Goal: Task Accomplishment & Management: Manage account settings

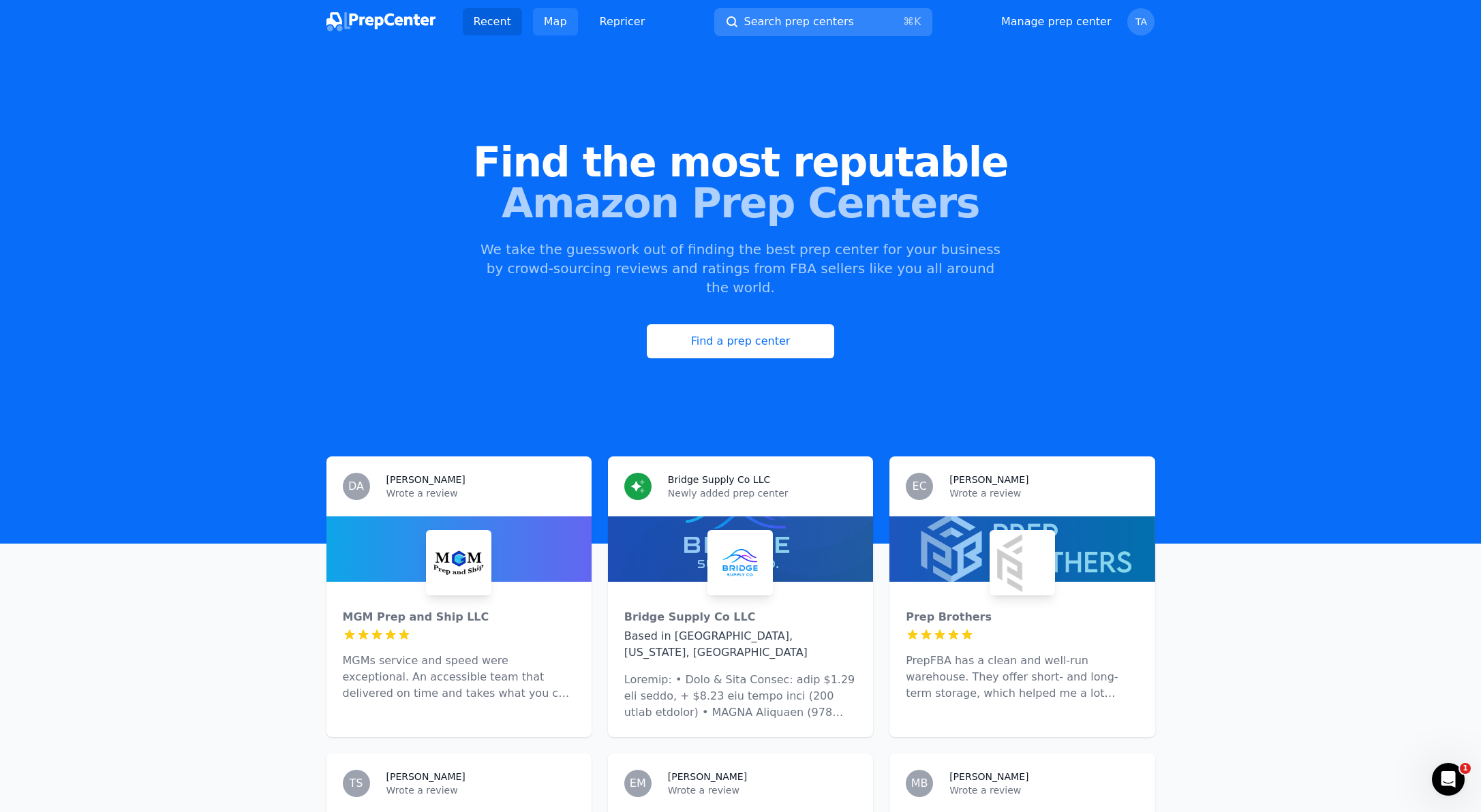
click at [547, 21] on link "Map" at bounding box center [555, 22] width 45 height 27
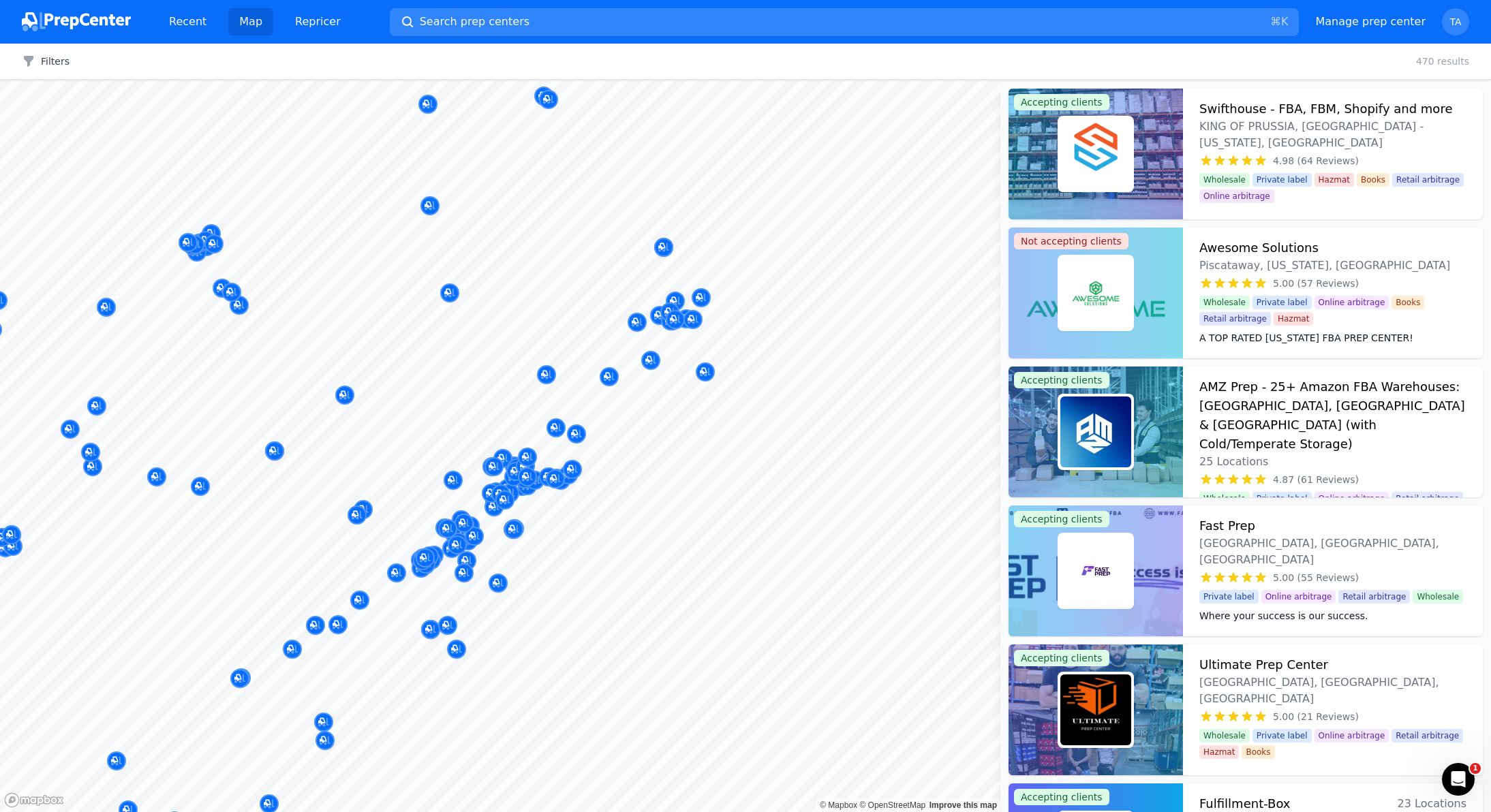
click at [1000, 522] on div "Map © Mapbox © OpenStreetMap Improve this map Accepting clients Swifthouse - FB…" at bounding box center [746, 447] width 1491 height 732
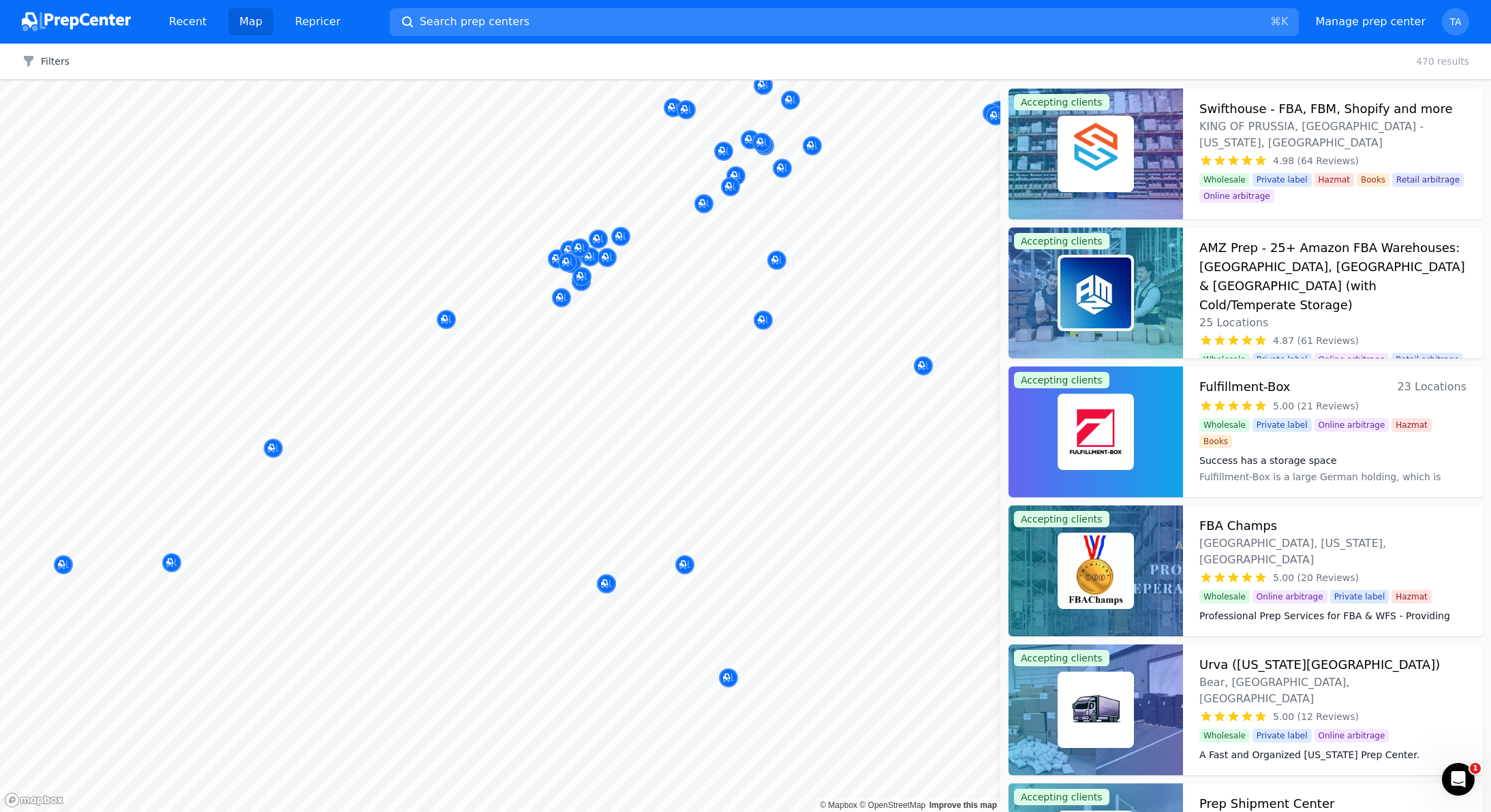
click at [783, 469] on body "Recent Map Repricer Search prep centers ⌘ K Open main menu Manage prep center O…" at bounding box center [746, 406] width 1491 height 812
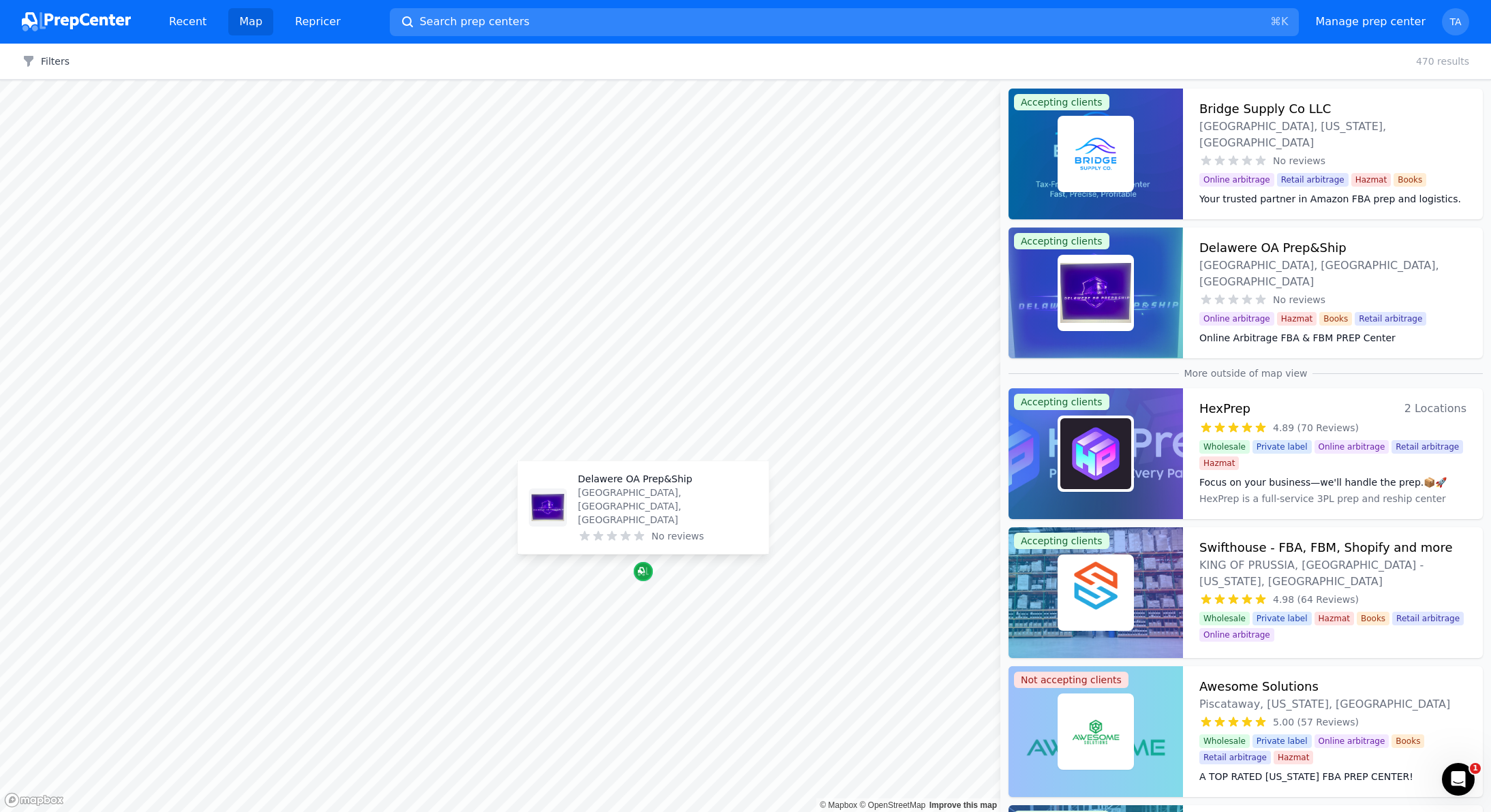
click at [642, 571] on icon "Map marker" at bounding box center [643, 572] width 11 height 13
click at [649, 574] on div "Map marker" at bounding box center [643, 572] width 19 height 19
click at [656, 517] on p "[GEOGRAPHIC_DATA], [GEOGRAPHIC_DATA], [GEOGRAPHIC_DATA]" at bounding box center [668, 506] width 180 height 41
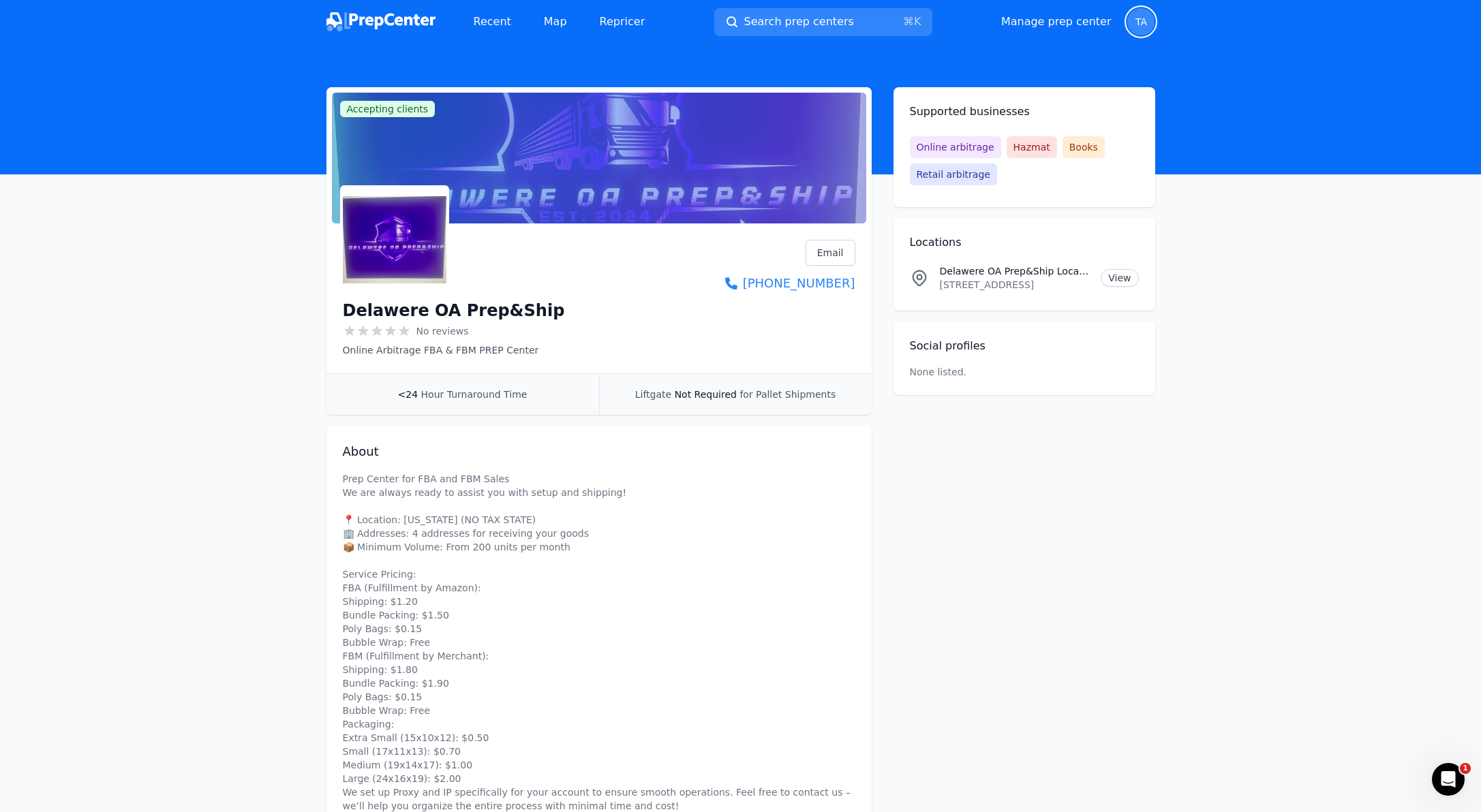
click at [1143, 28] on span "TA" at bounding box center [1141, 22] width 27 height 27
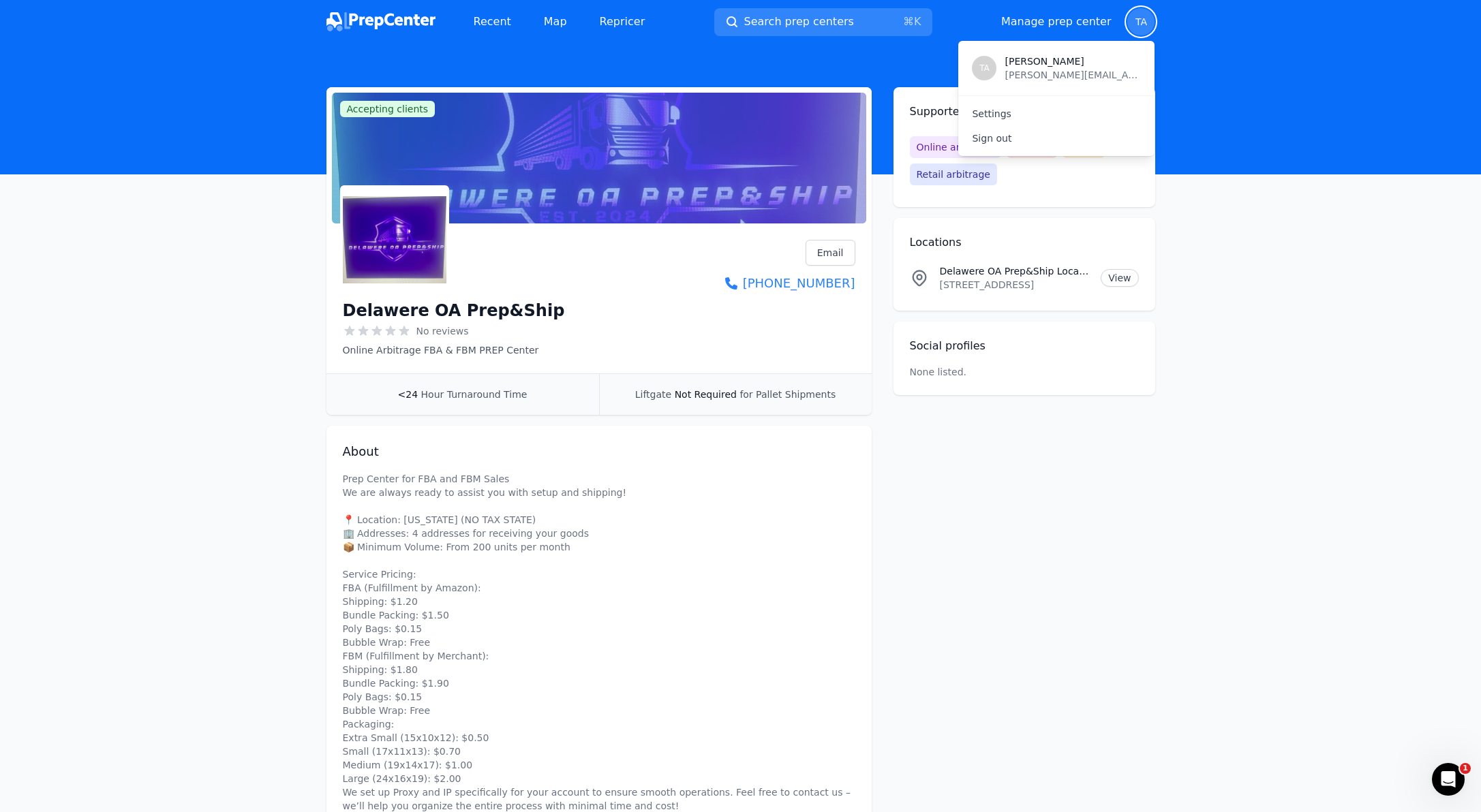
click at [952, 27] on div "Recent Map Repricer Search prep centers ⌘ K Open main menu Manage prep center O…" at bounding box center [740, 22] width 829 height 43
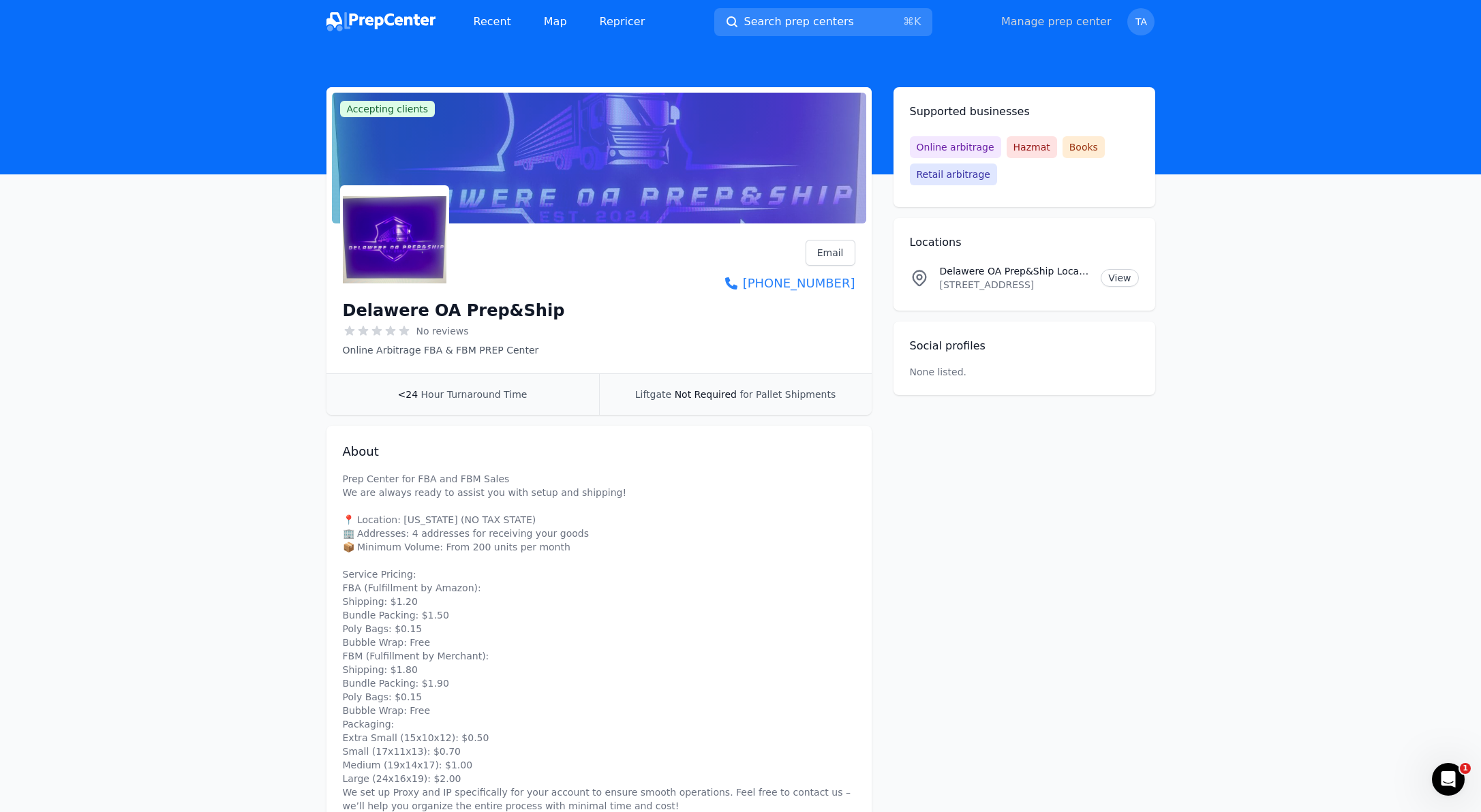
click at [1071, 24] on link "Manage prep center" at bounding box center [1056, 22] width 111 height 17
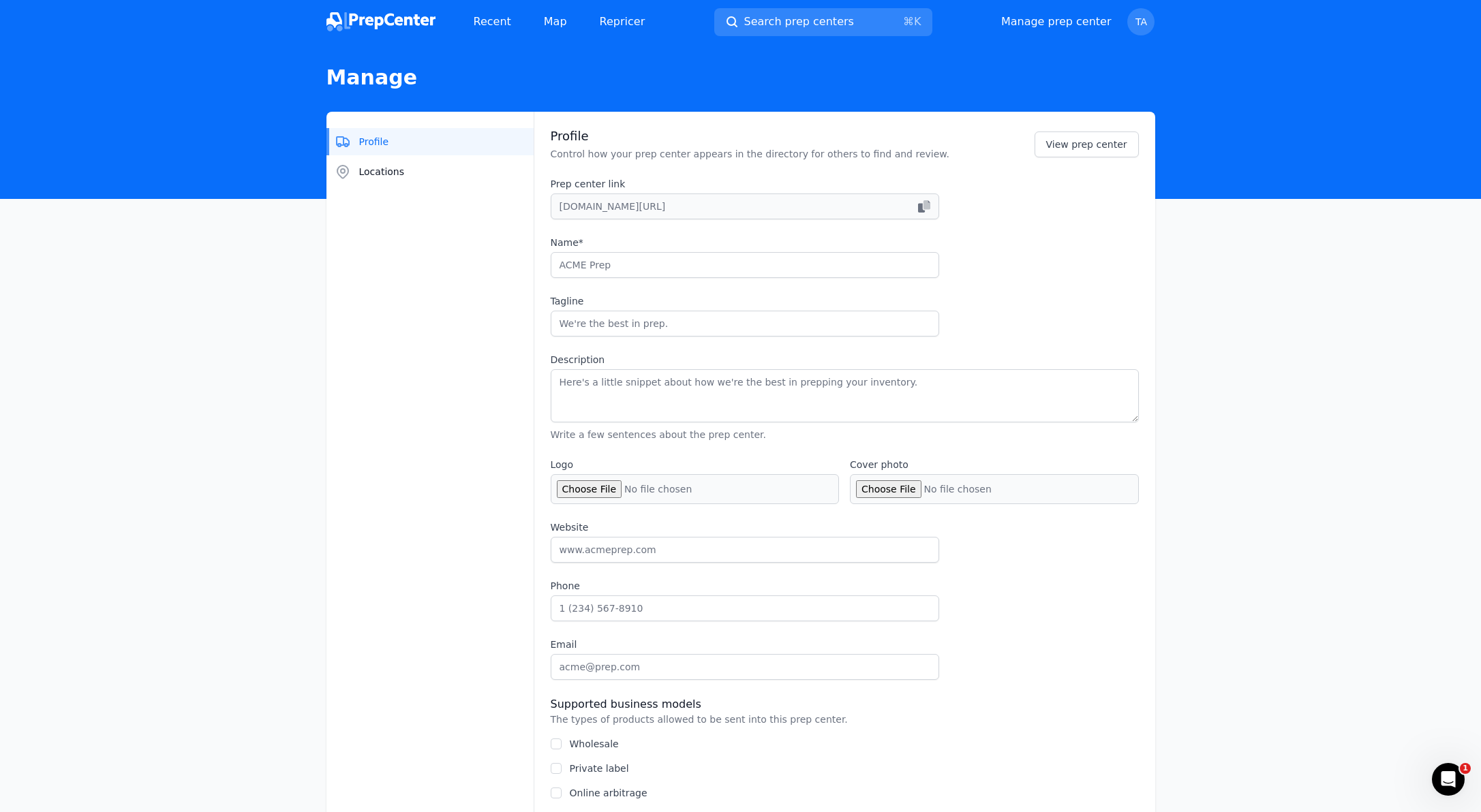
type input "Bridge Supply Co LLC"
type input "Your trusted partner in Amazon FBA prep and logistics."
type textarea "Loremip: • Dolo & Sita Consec: adip $8.83 eli seddo, + $9.99 eiu tempo inci (88…"
type input "[DOMAIN_NAME]"
type input "[PHONE_NUMBER]"
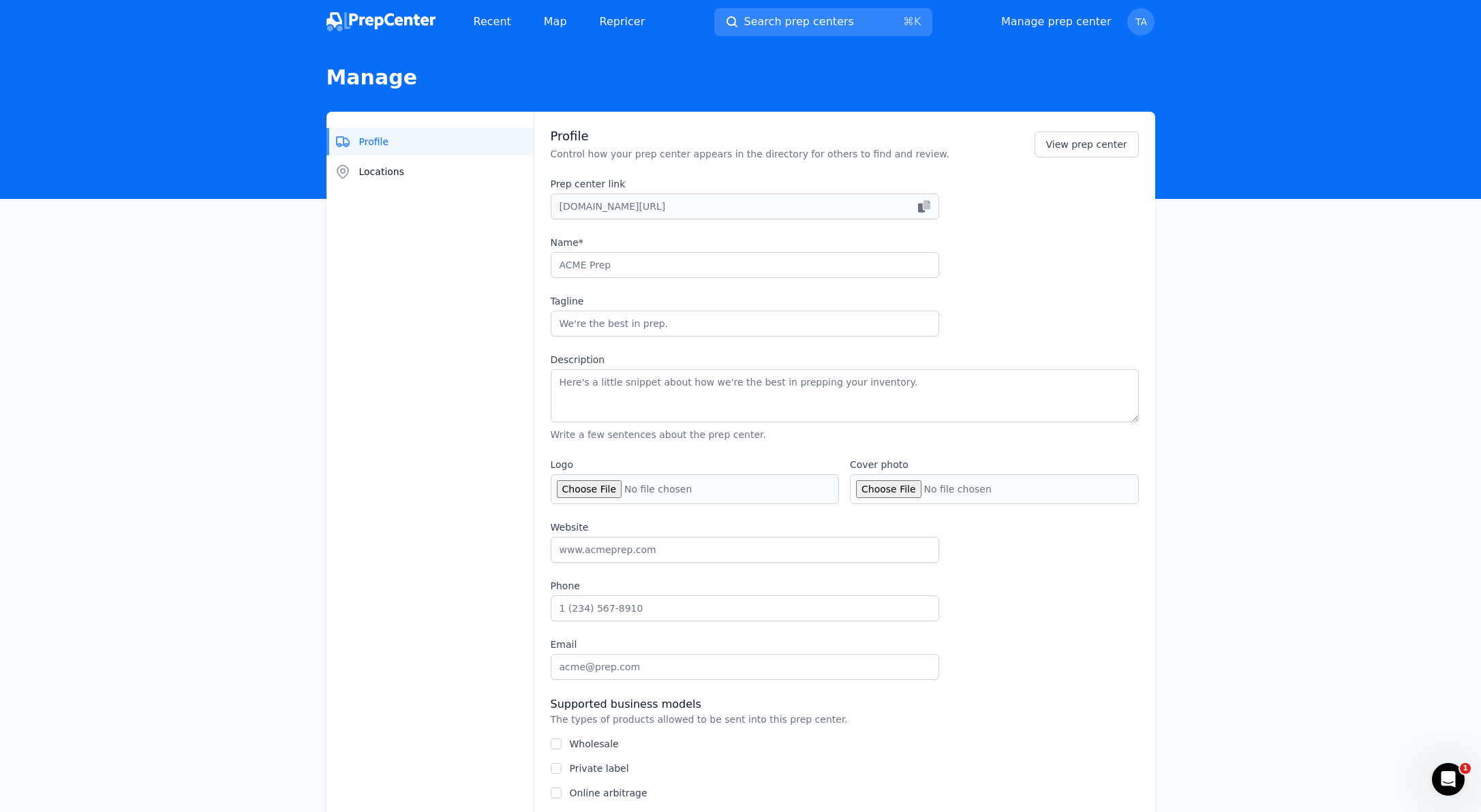
type input "[PERSON_NAME][EMAIL_ADDRESS][DOMAIN_NAME]"
checkbox input "true"
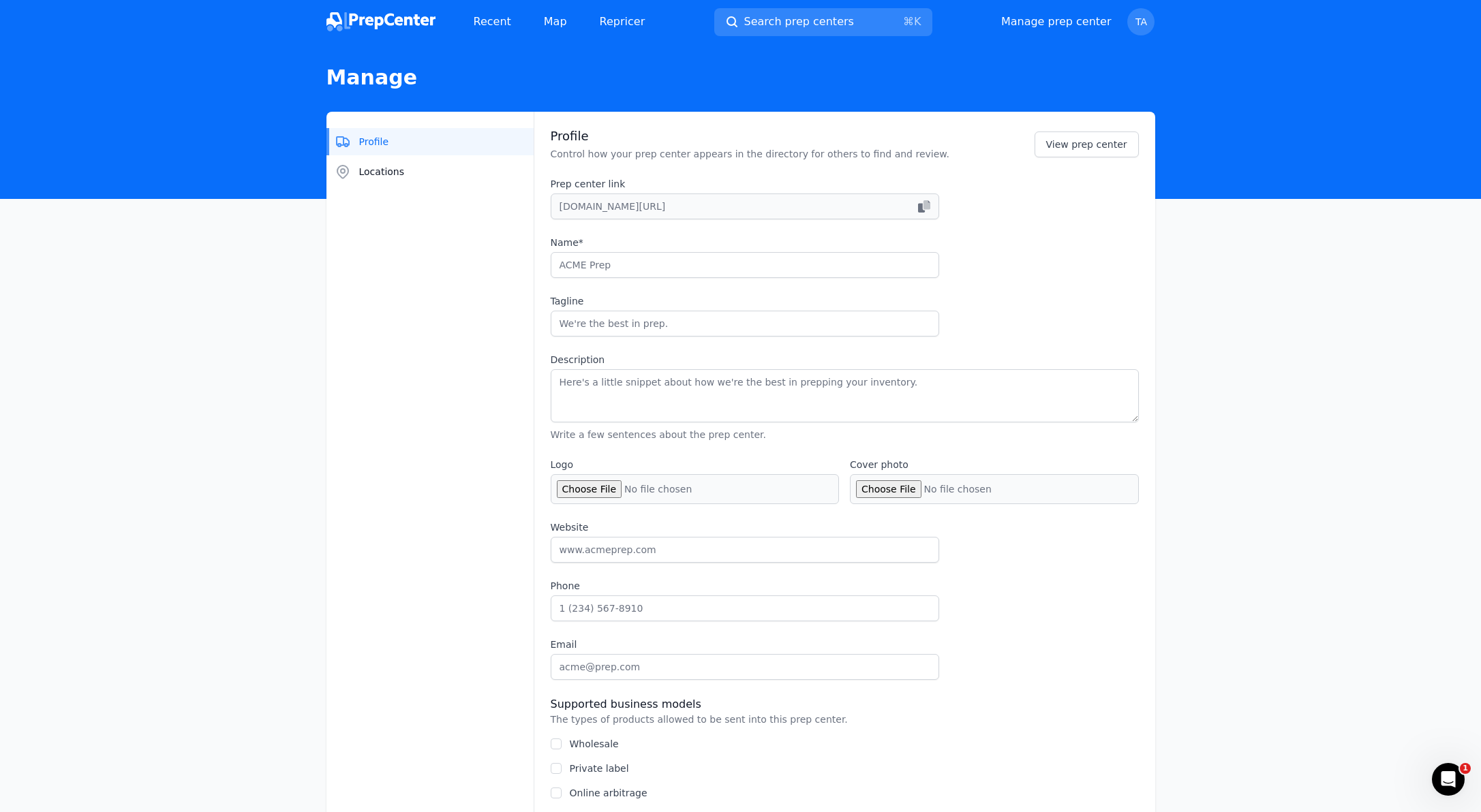
select select "48to72"
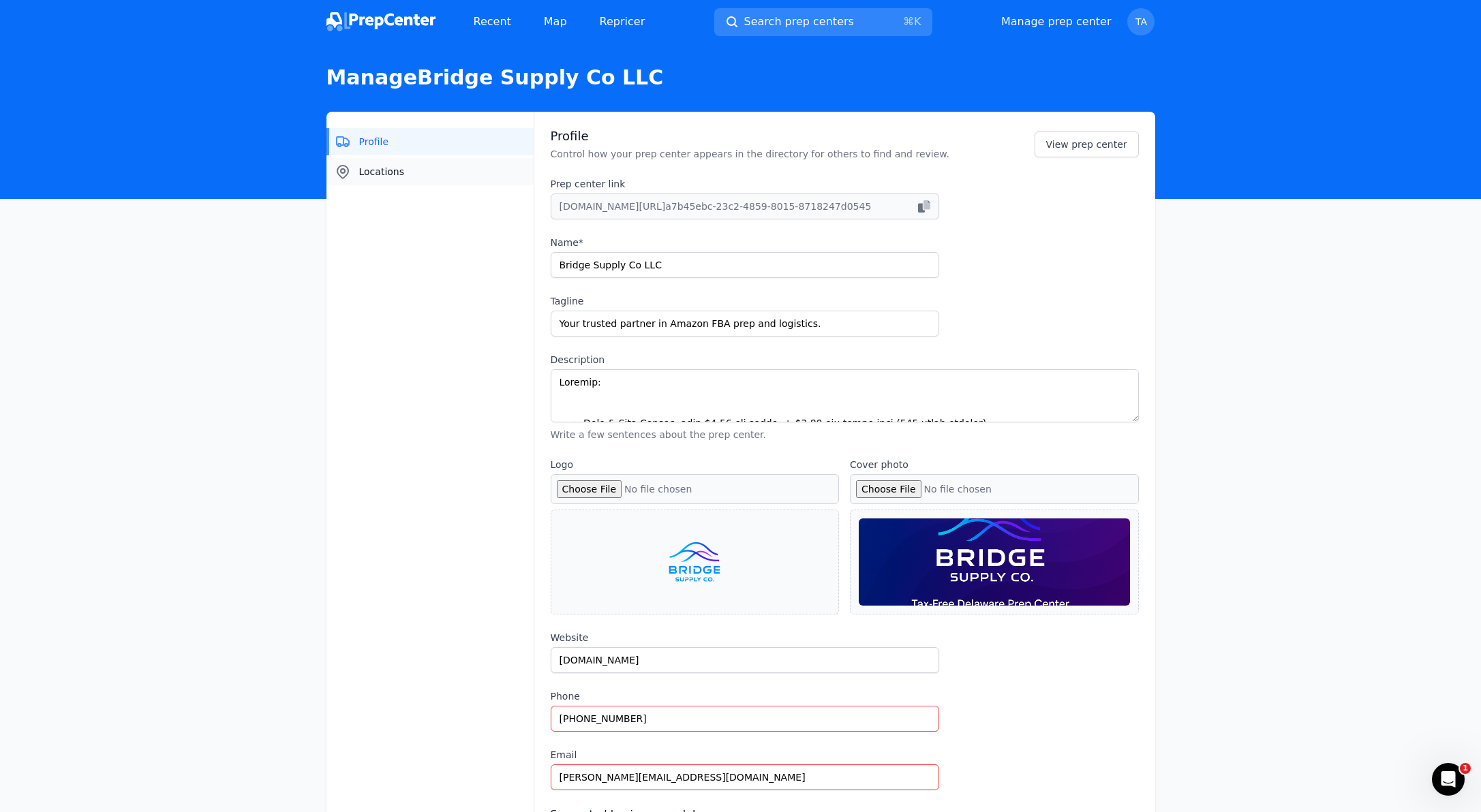
click at [382, 160] on button "Locations" at bounding box center [429, 171] width 207 height 27
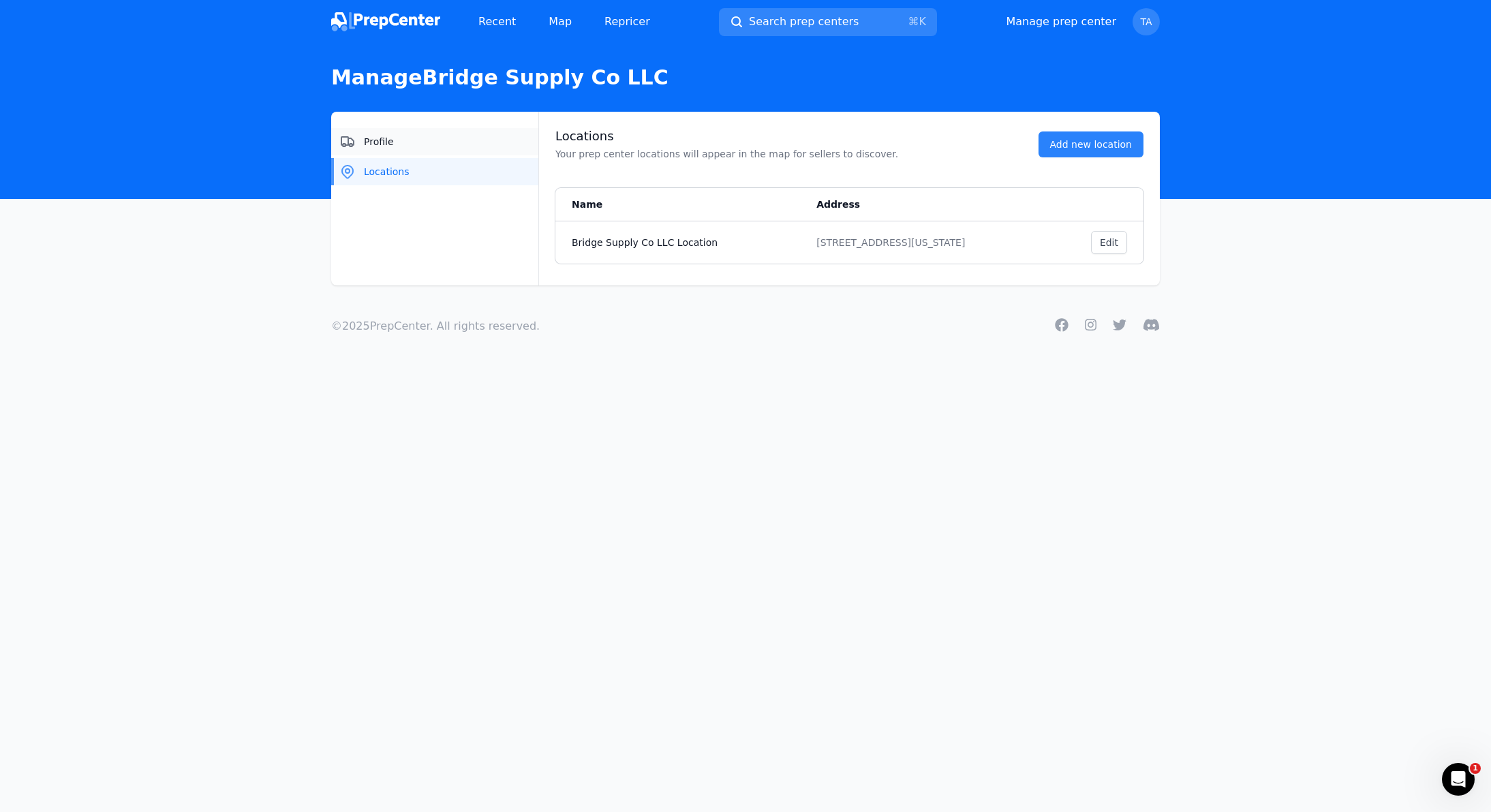
click at [426, 139] on button "Profile" at bounding box center [434, 141] width 207 height 27
select select "48to72"
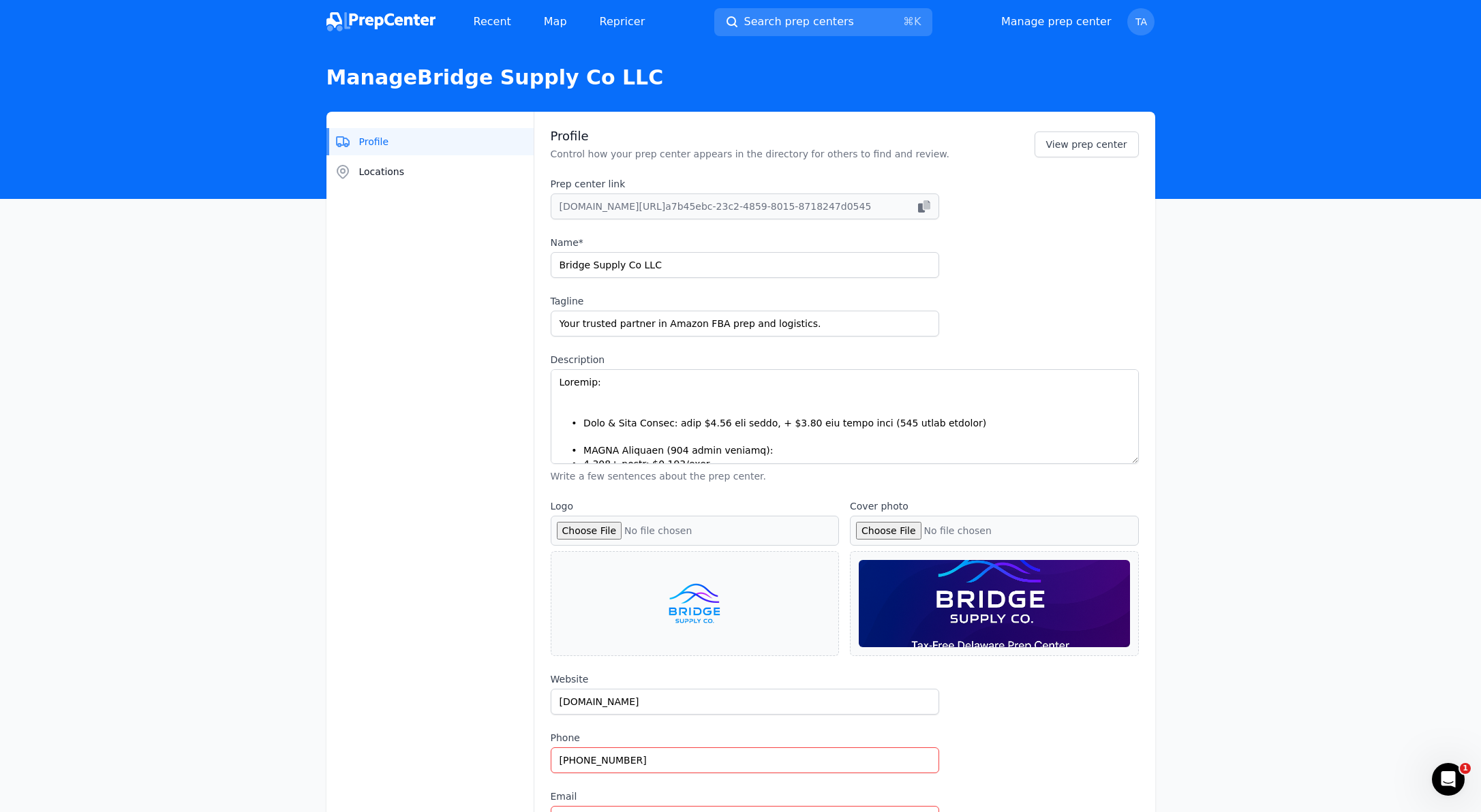
drag, startPoint x: 1132, startPoint y: 419, endPoint x: 1127, endPoint y: 461, distance: 42.3
click at [1127, 461] on textarea "Description" at bounding box center [845, 417] width 588 height 95
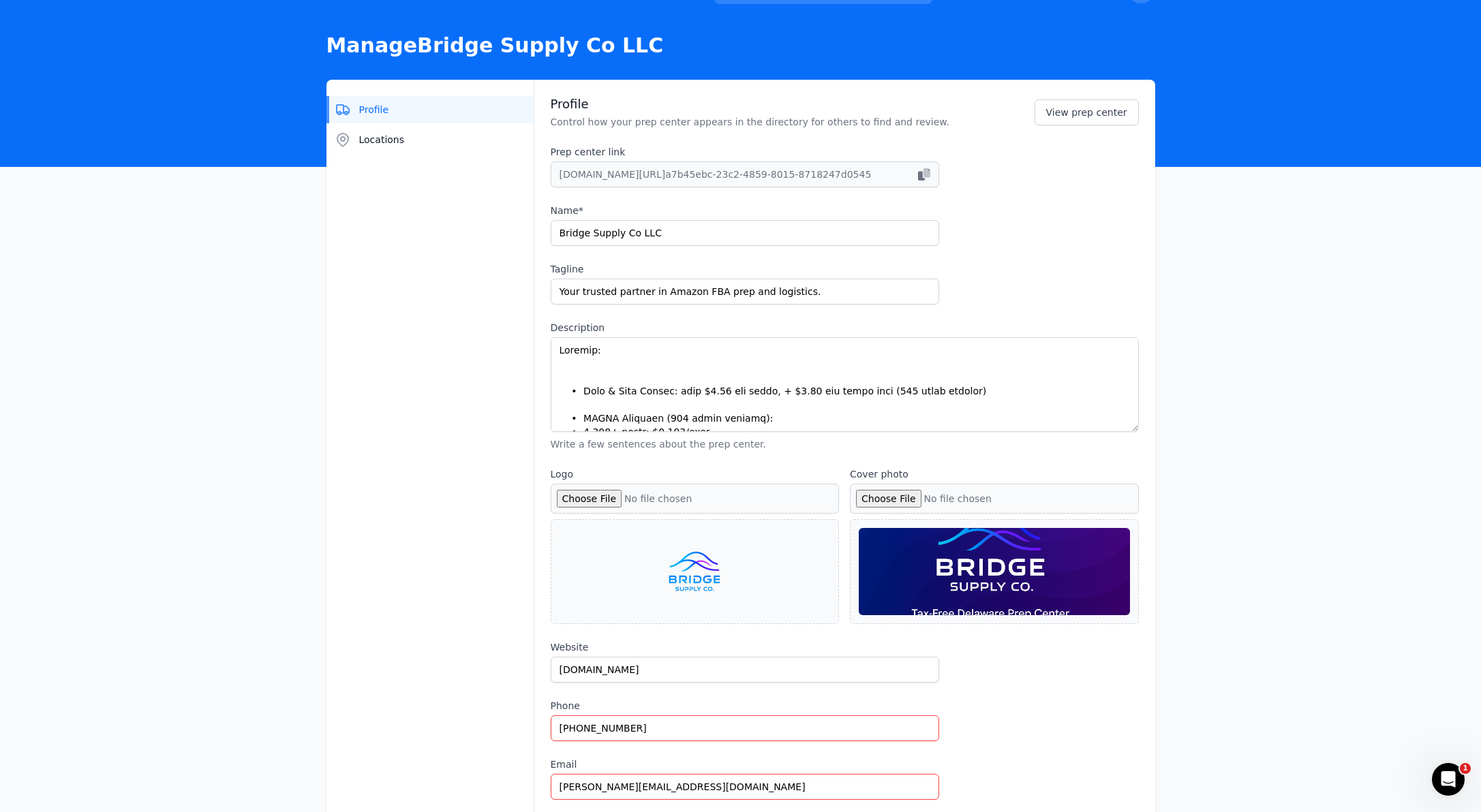
scroll to position [72, 0]
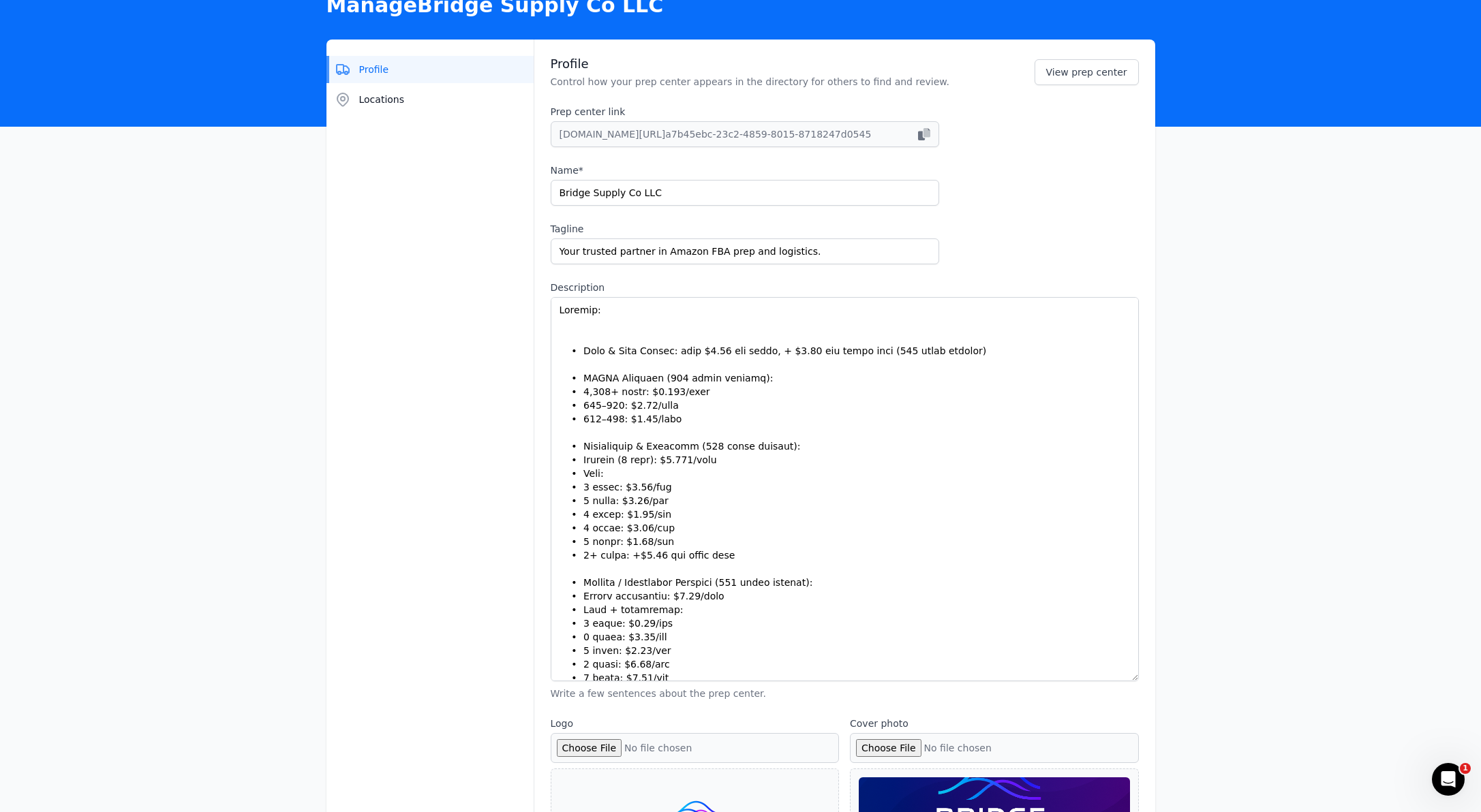
drag, startPoint x: 1132, startPoint y: 388, endPoint x: 1134, endPoint y: 677, distance: 289.0
click at [1134, 677] on textarea "Description" at bounding box center [845, 489] width 588 height 384
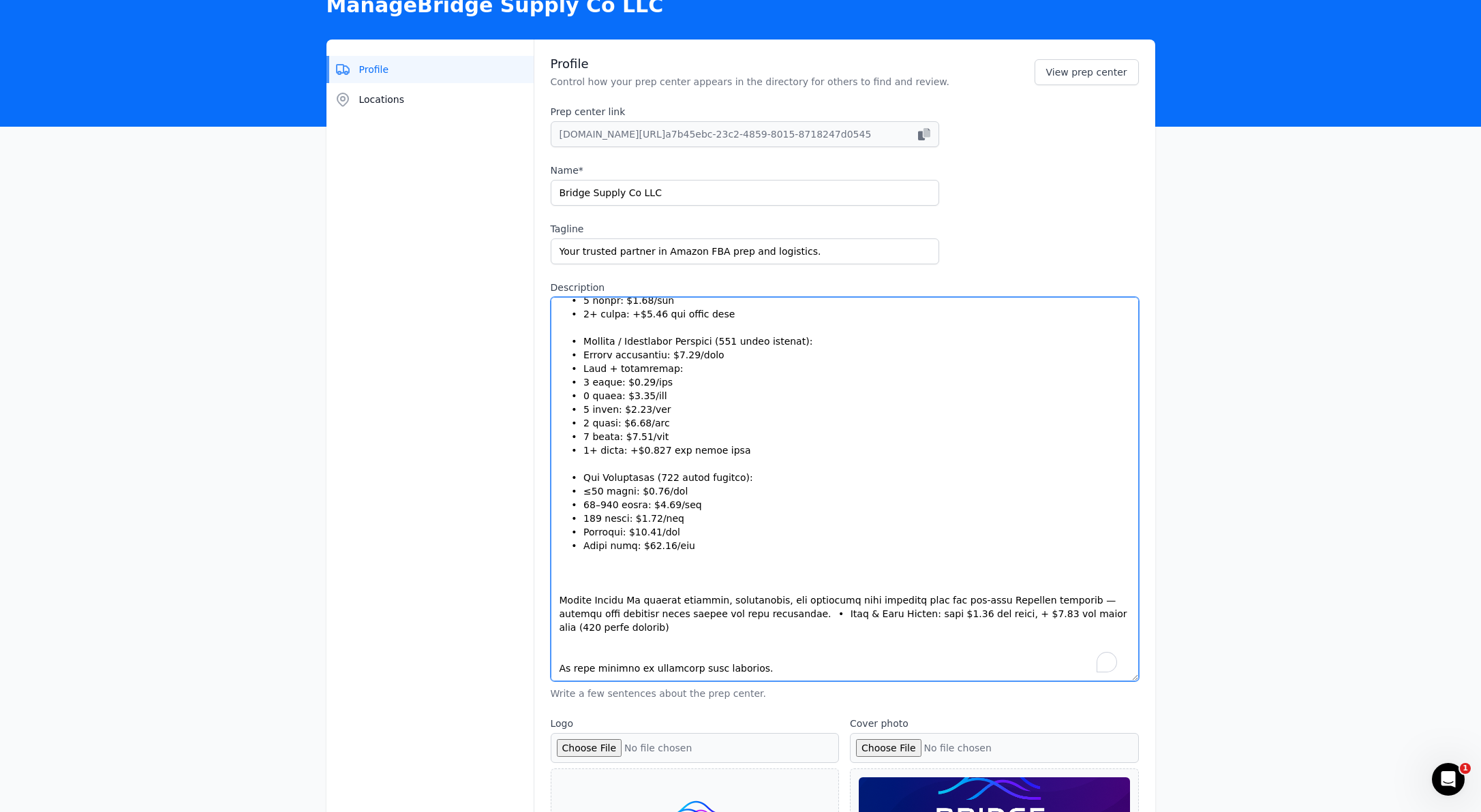
scroll to position [241, 0]
drag, startPoint x: 558, startPoint y: 597, endPoint x: 824, endPoint y: 654, distance: 272.0
click at [824, 654] on textarea "Description" at bounding box center [845, 489] width 588 height 384
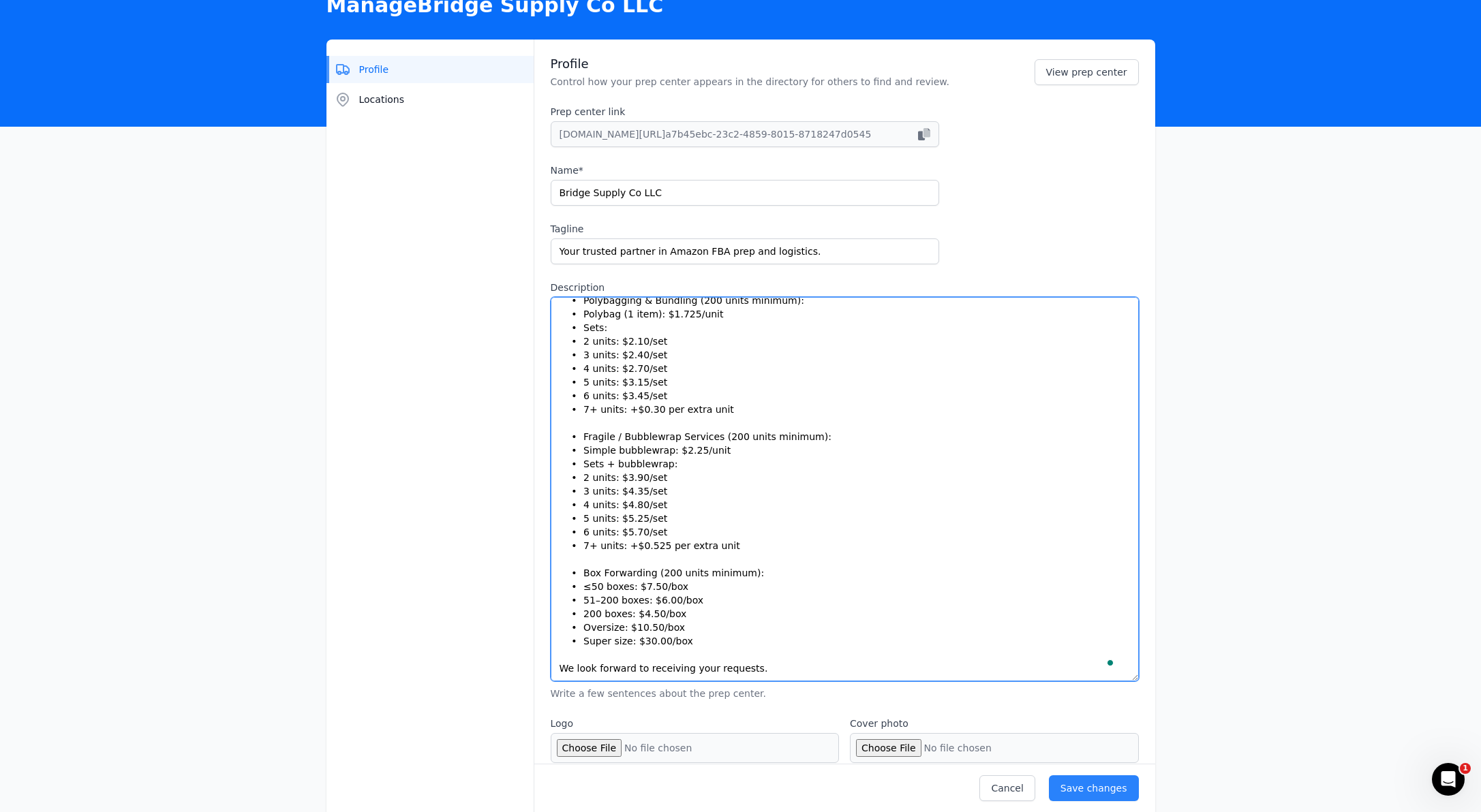
scroll to position [0, 0]
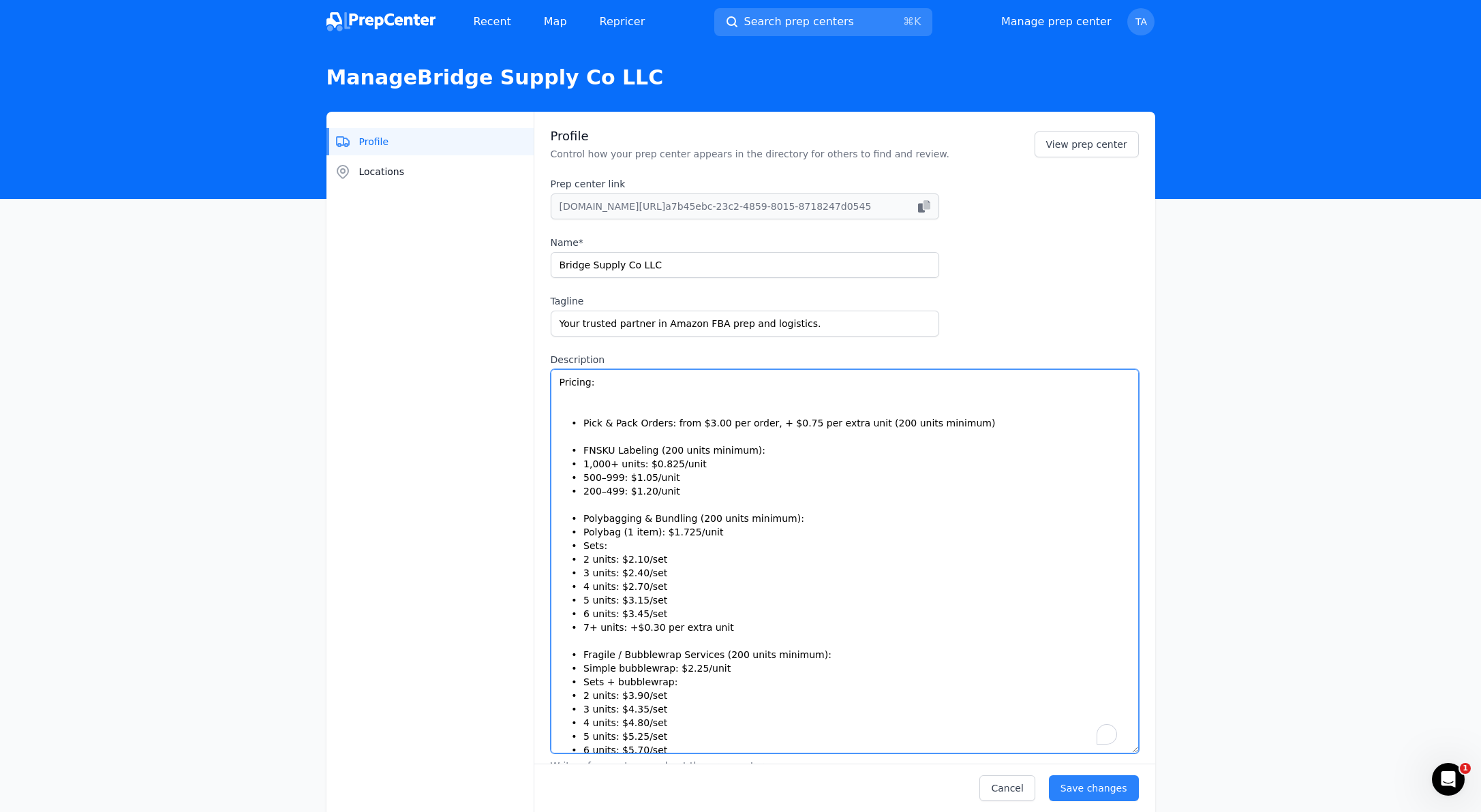
click at [561, 382] on textarea "Pricing: • Pick & Pack Orders: from $3.00 per order, + $0.75 per extra unit (20…" at bounding box center [845, 562] width 588 height 384
click at [578, 379] on textarea "Pricing: • Pick & Pack Orders: from $3.00 per order, + $0.75 per extra unit (20…" at bounding box center [845, 562] width 588 height 384
paste textarea "Bridge Supply Co ensures reliable, transparent, and efficient prep services fro…"
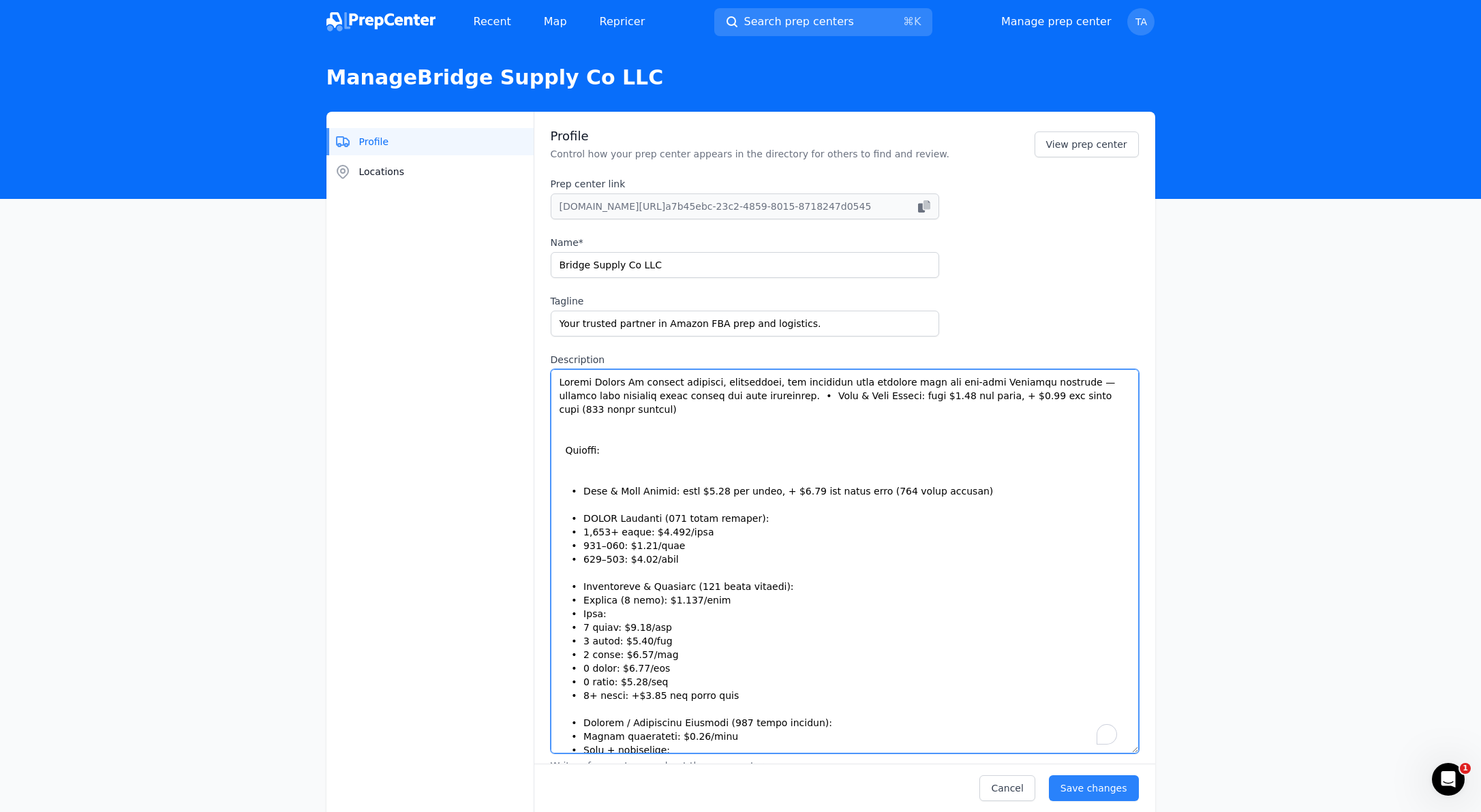
click at [558, 383] on textarea "Description" at bounding box center [845, 562] width 588 height 384
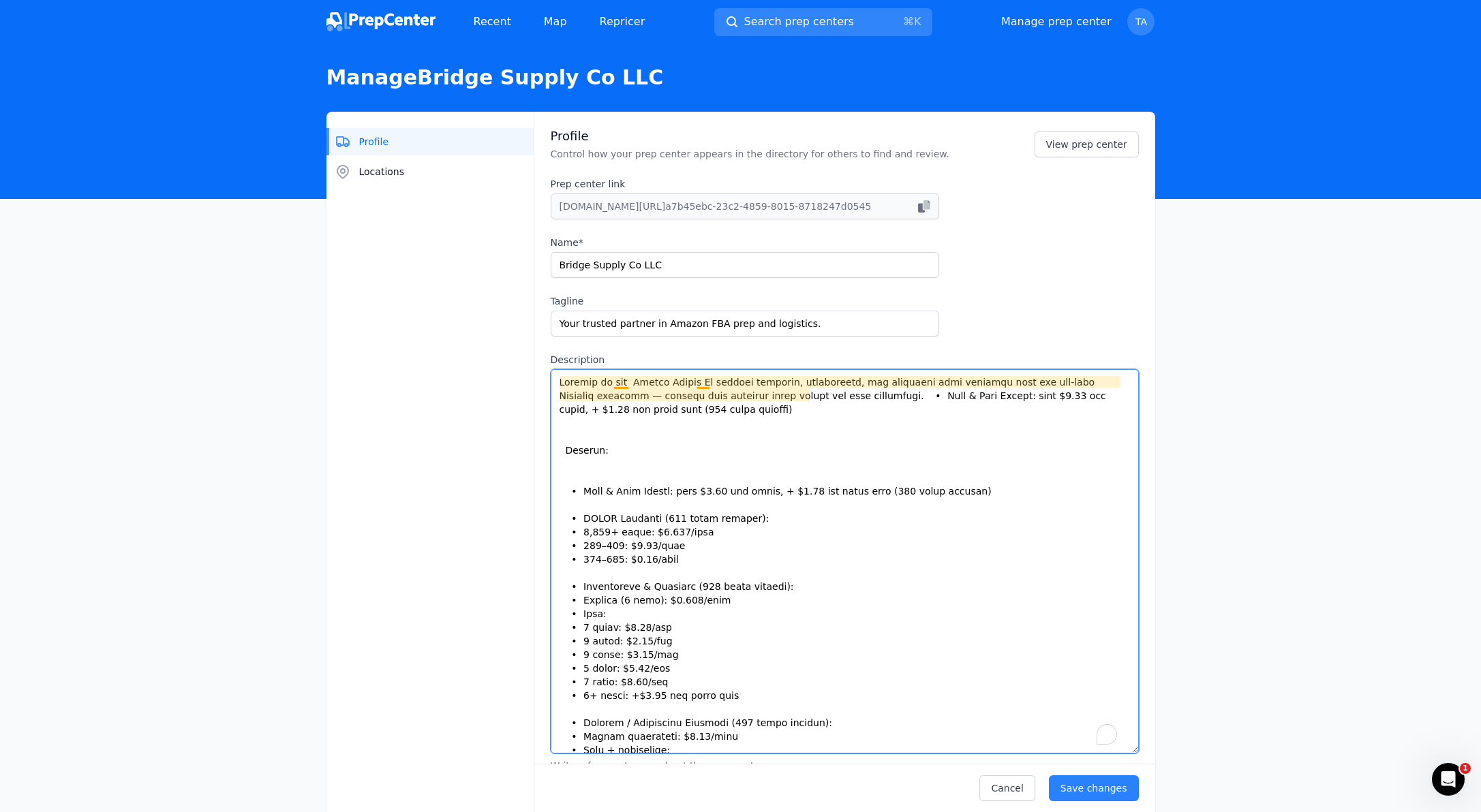
click at [619, 379] on textarea "Description" at bounding box center [845, 562] width 588 height 384
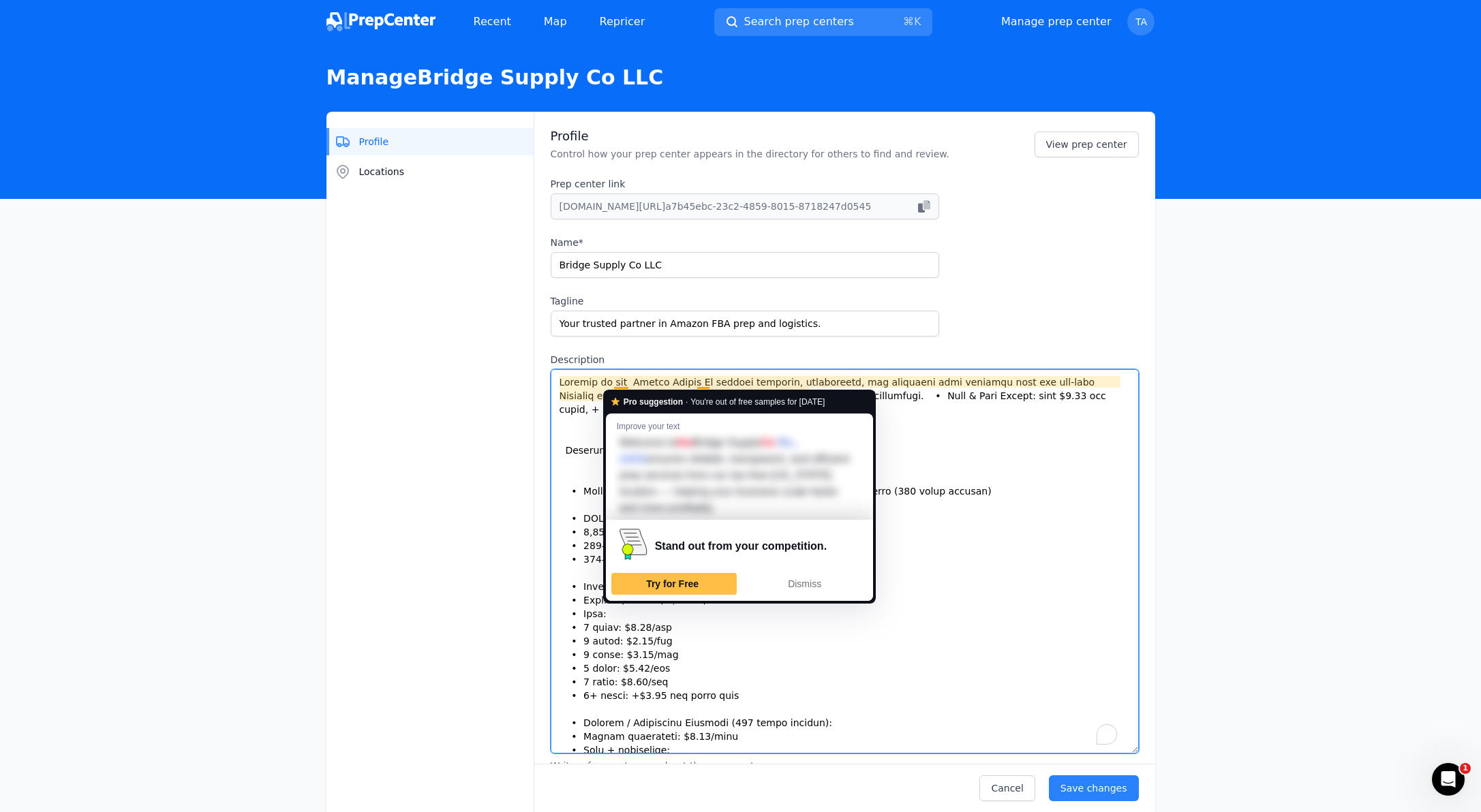
click at [1018, 436] on textarea "Description" at bounding box center [845, 562] width 588 height 384
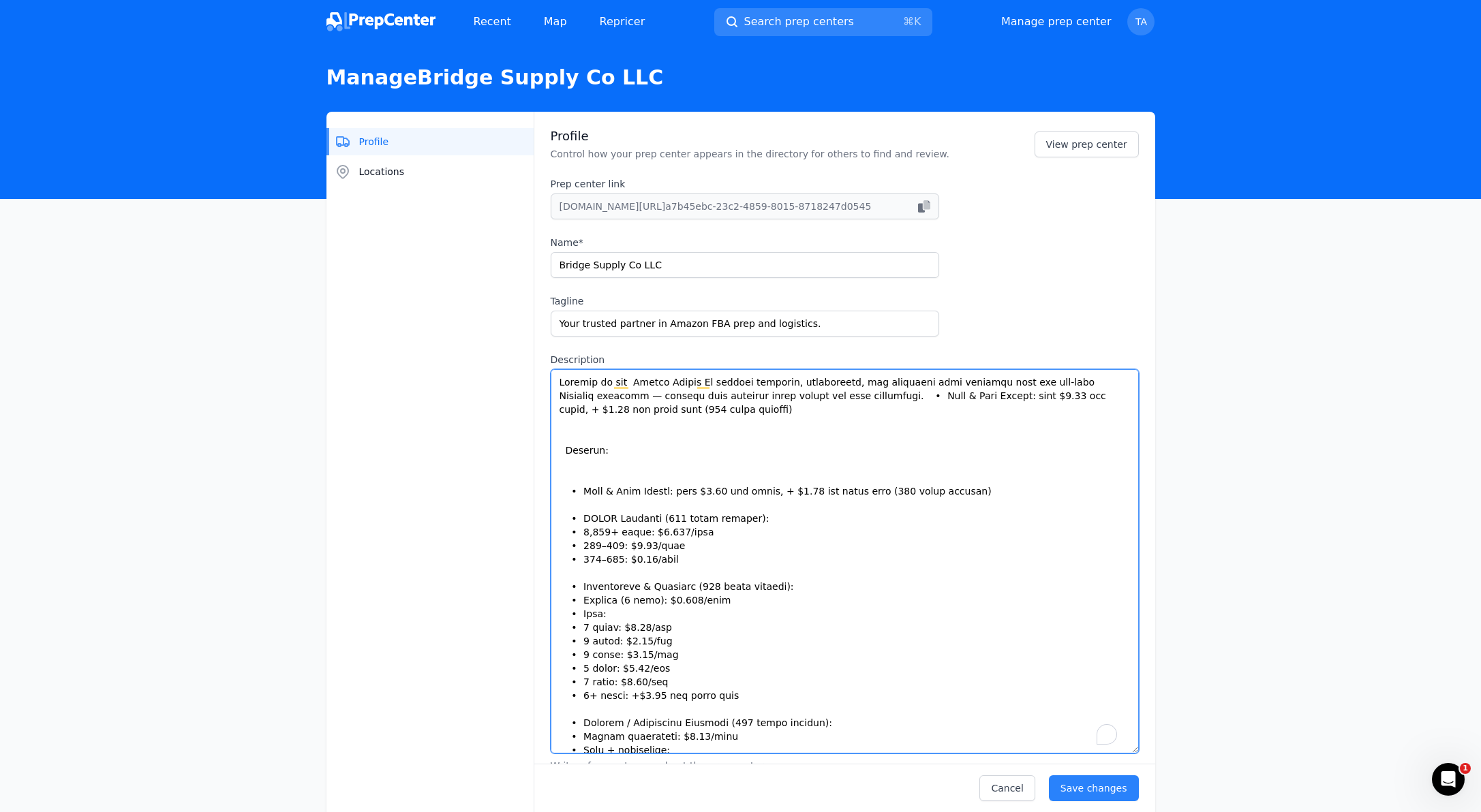
click at [882, 438] on textarea "Description" at bounding box center [845, 562] width 588 height 384
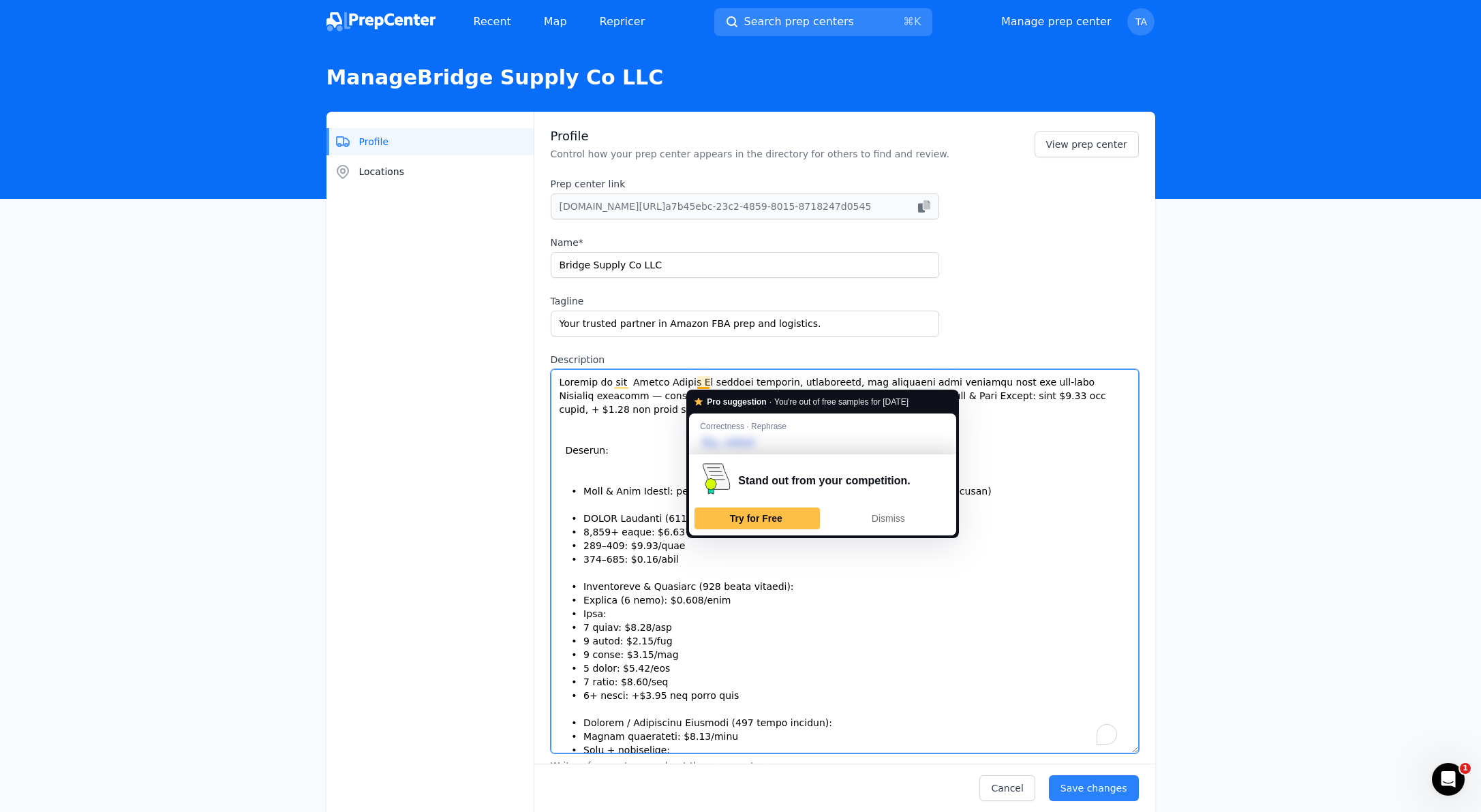
click at [714, 381] on textarea "Description" at bounding box center [845, 562] width 588 height 384
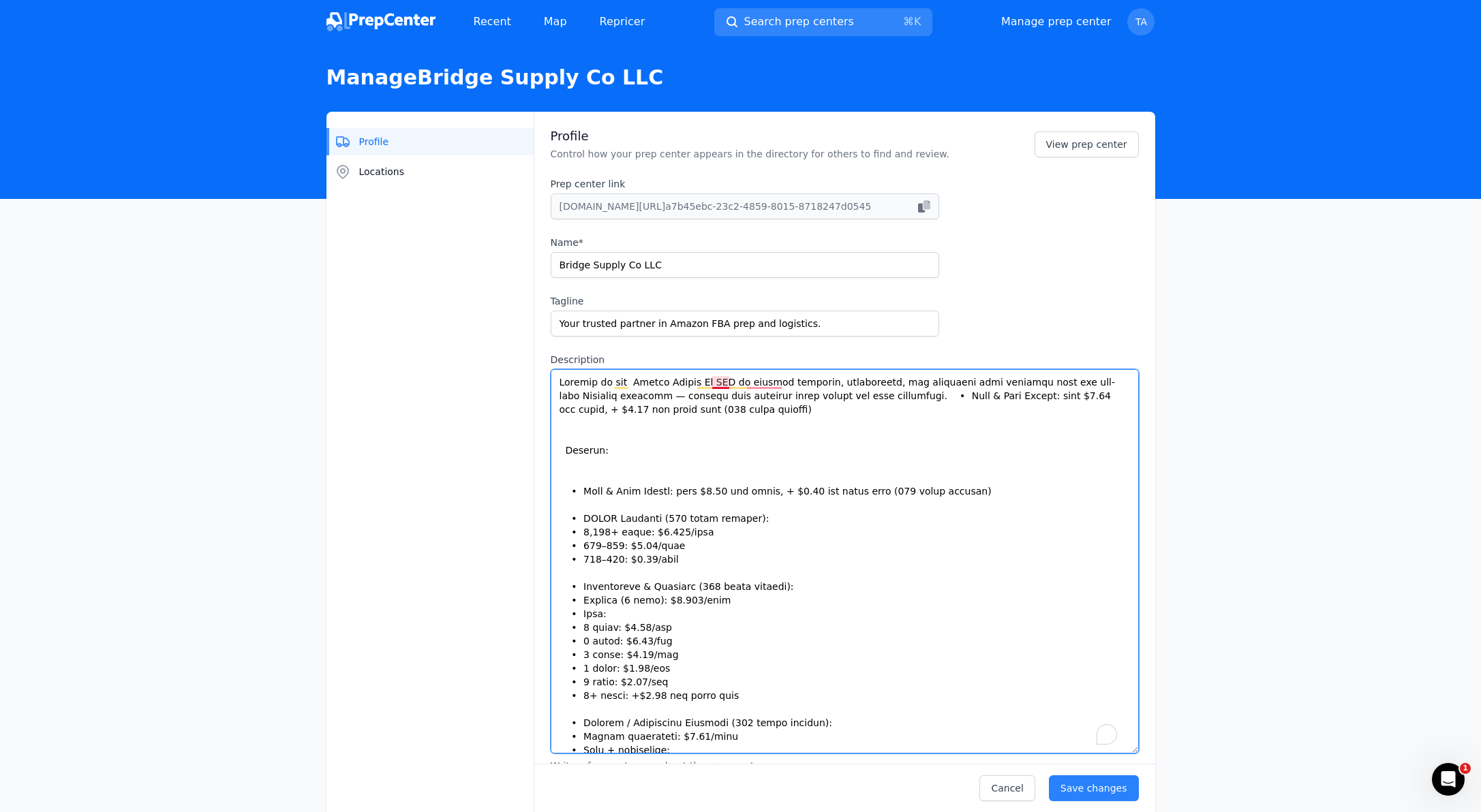
click at [724, 382] on textarea "Description" at bounding box center [845, 562] width 588 height 384
click at [759, 382] on textarea "Description" at bounding box center [845, 562] width 588 height 384
click at [740, 382] on textarea "Description" at bounding box center [845, 562] width 588 height 384
click at [727, 380] on textarea "Description" at bounding box center [845, 562] width 588 height 384
click at [729, 384] on textarea "Description" at bounding box center [845, 562] width 588 height 384
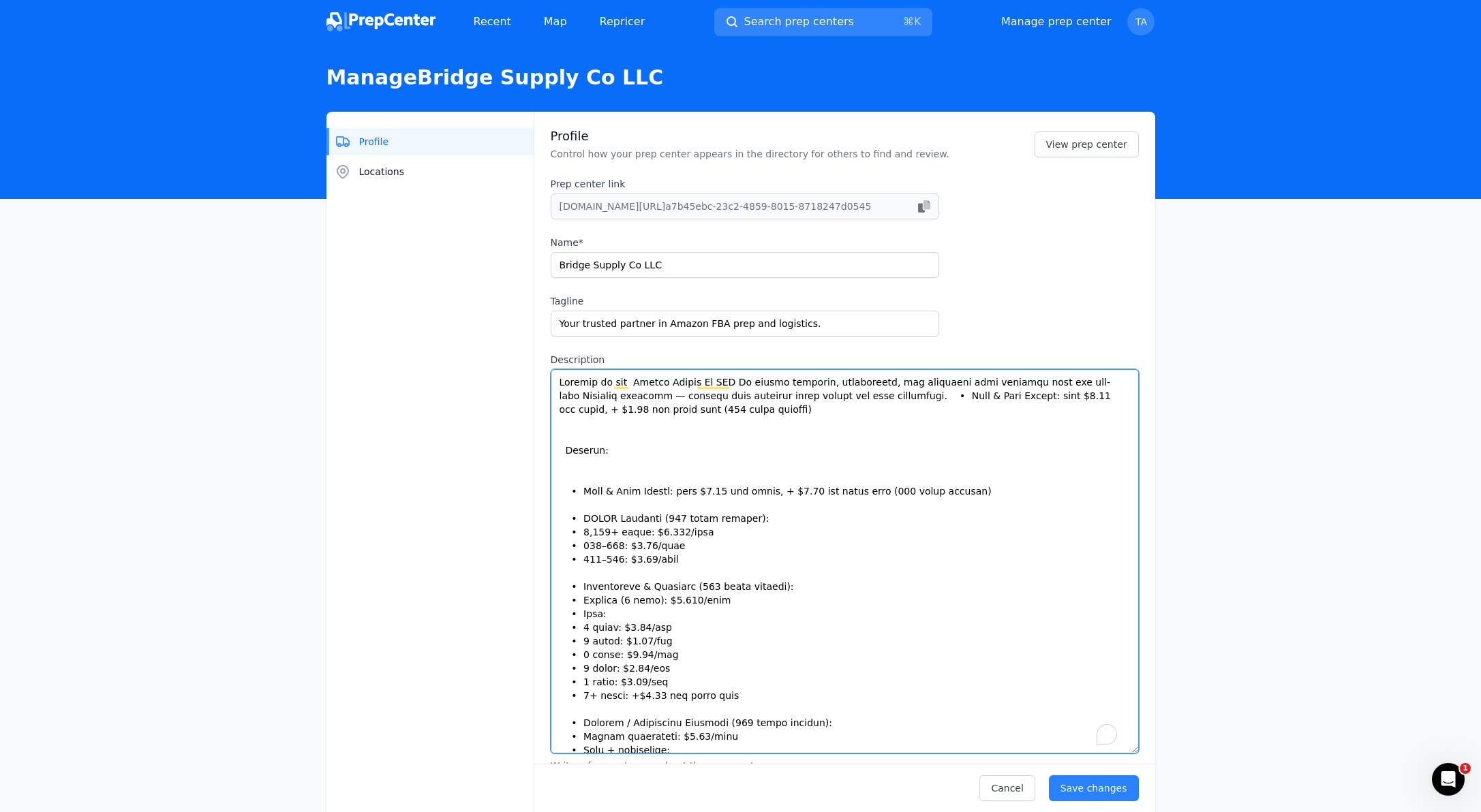
click at [780, 416] on textarea "Description" at bounding box center [845, 562] width 588 height 384
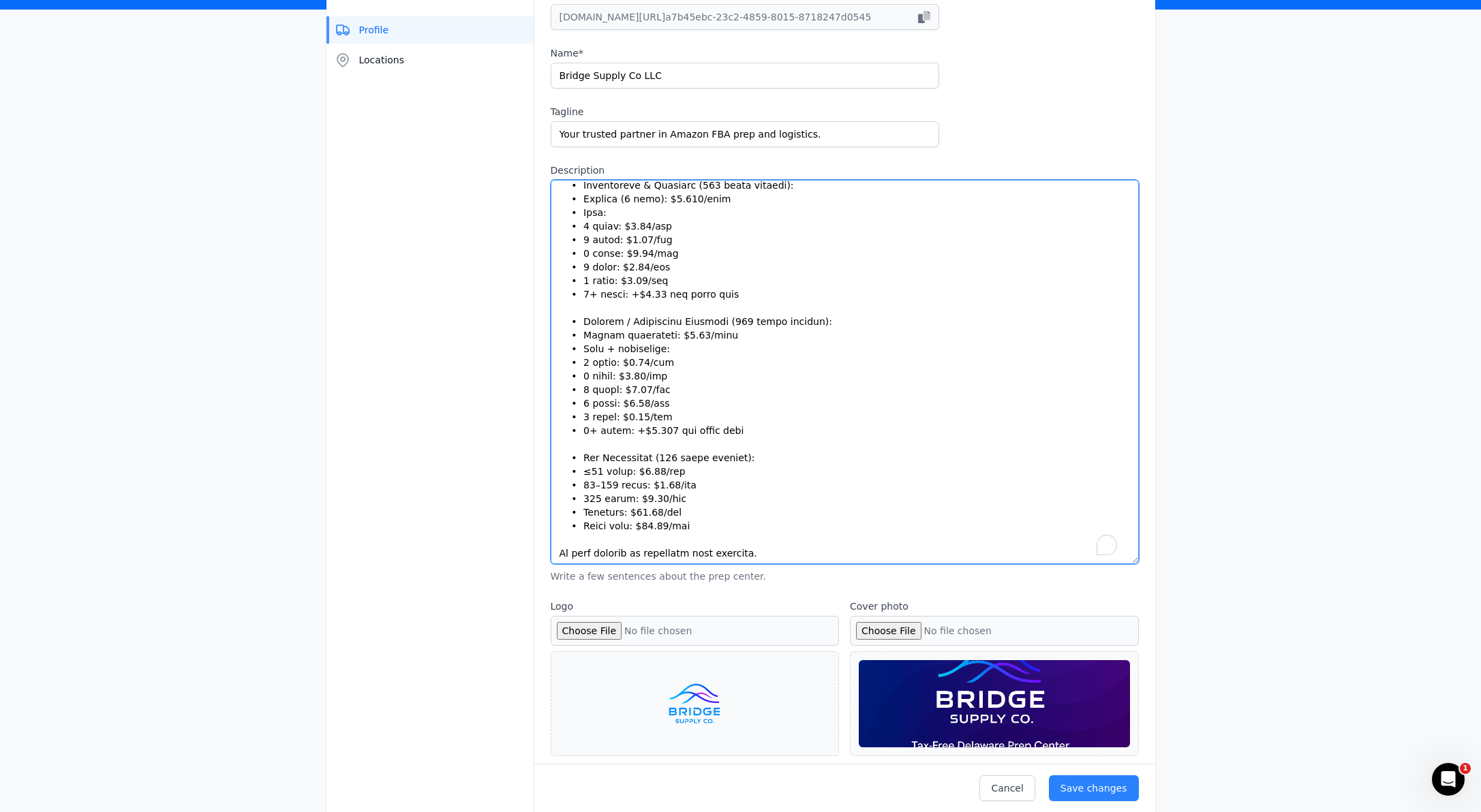
scroll to position [211, 0]
type textarea "Loremip do sit Ametco Adipis El SED Do eiusmo temporin, utlaboreetd, mag aliqua…"
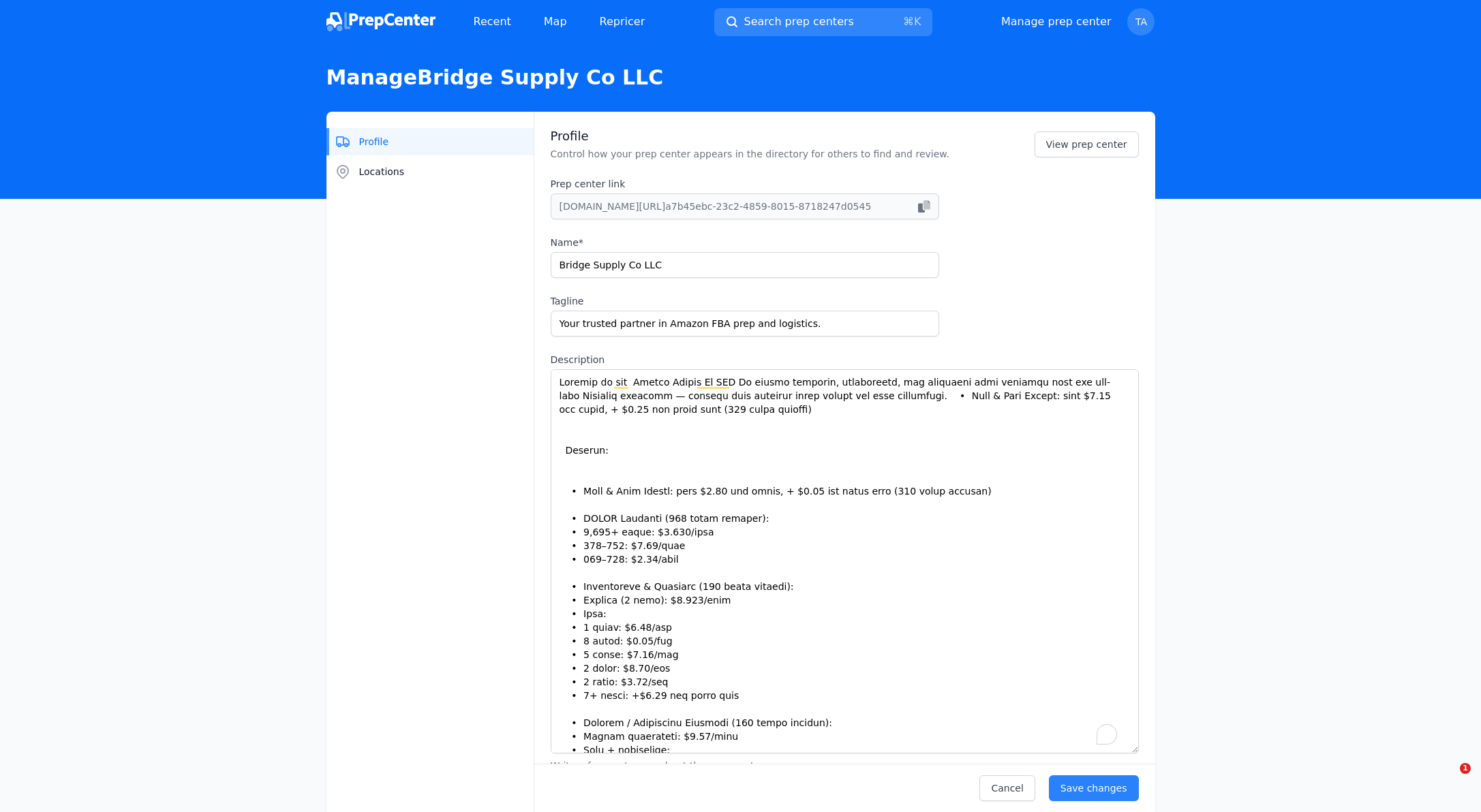
select select "48to72"
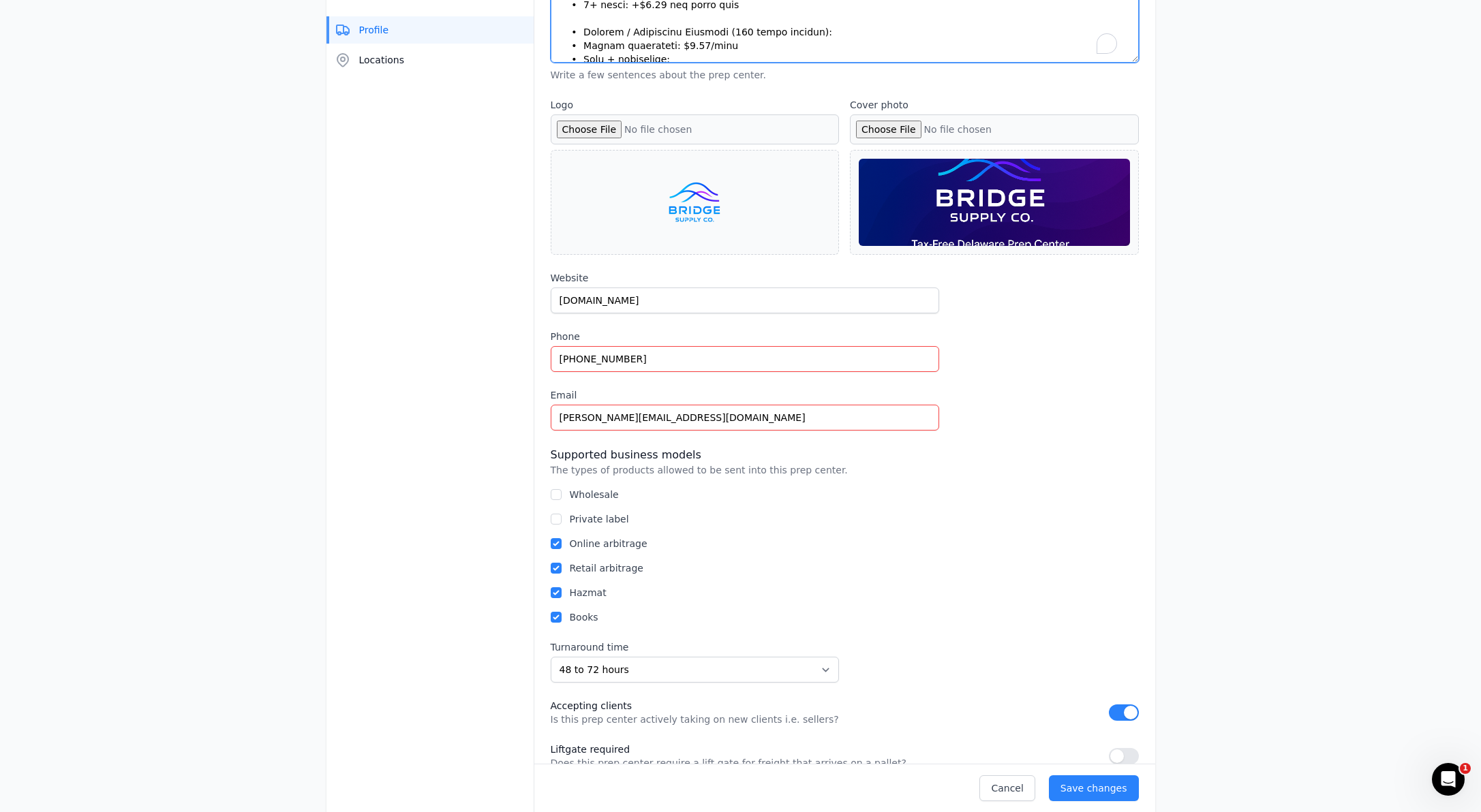
scroll to position [793, 0]
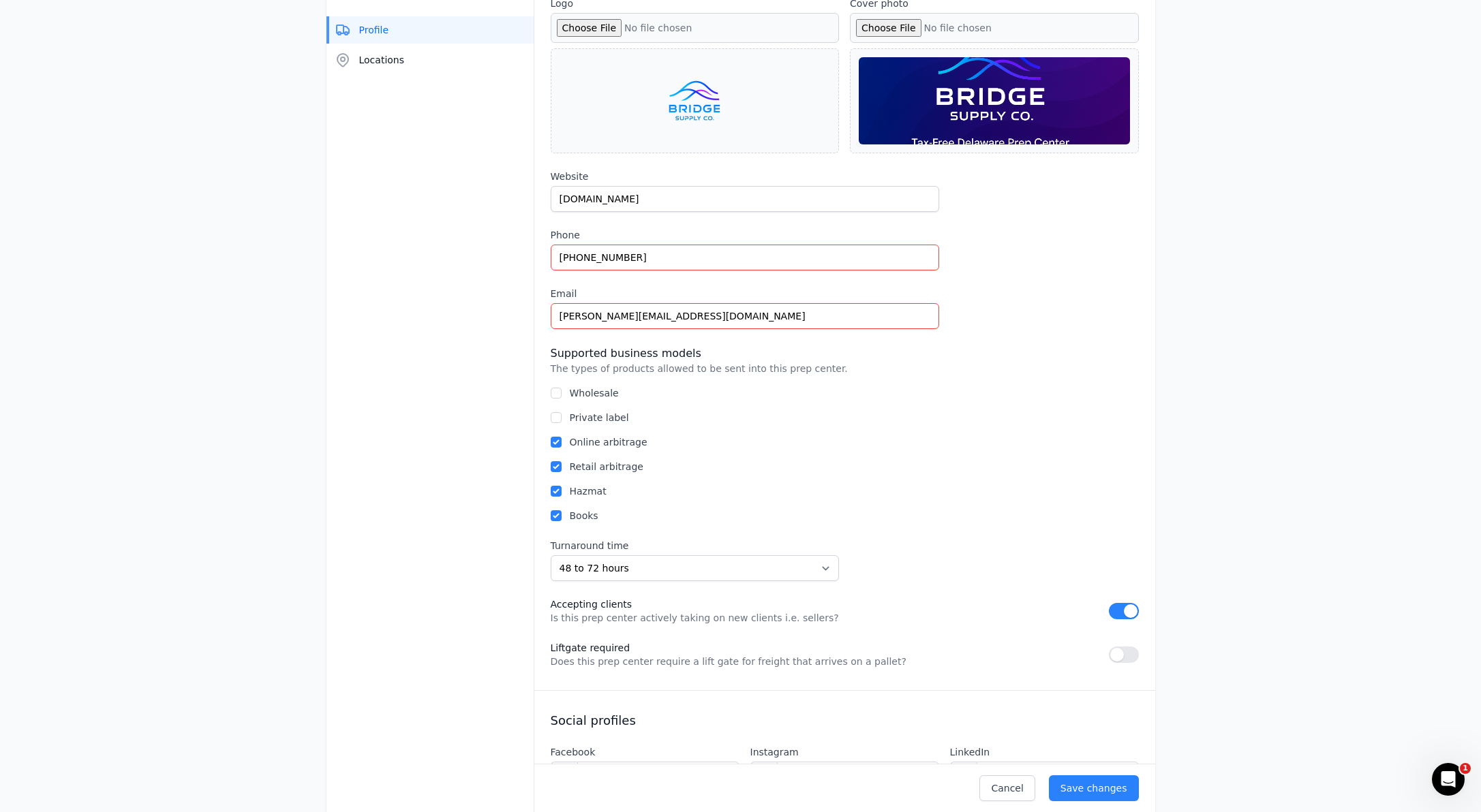
click at [982, 100] on div at bounding box center [994, 101] width 271 height 87
click at [970, 139] on div at bounding box center [994, 101] width 271 height 87
click at [1038, 103] on div at bounding box center [994, 101] width 271 height 87
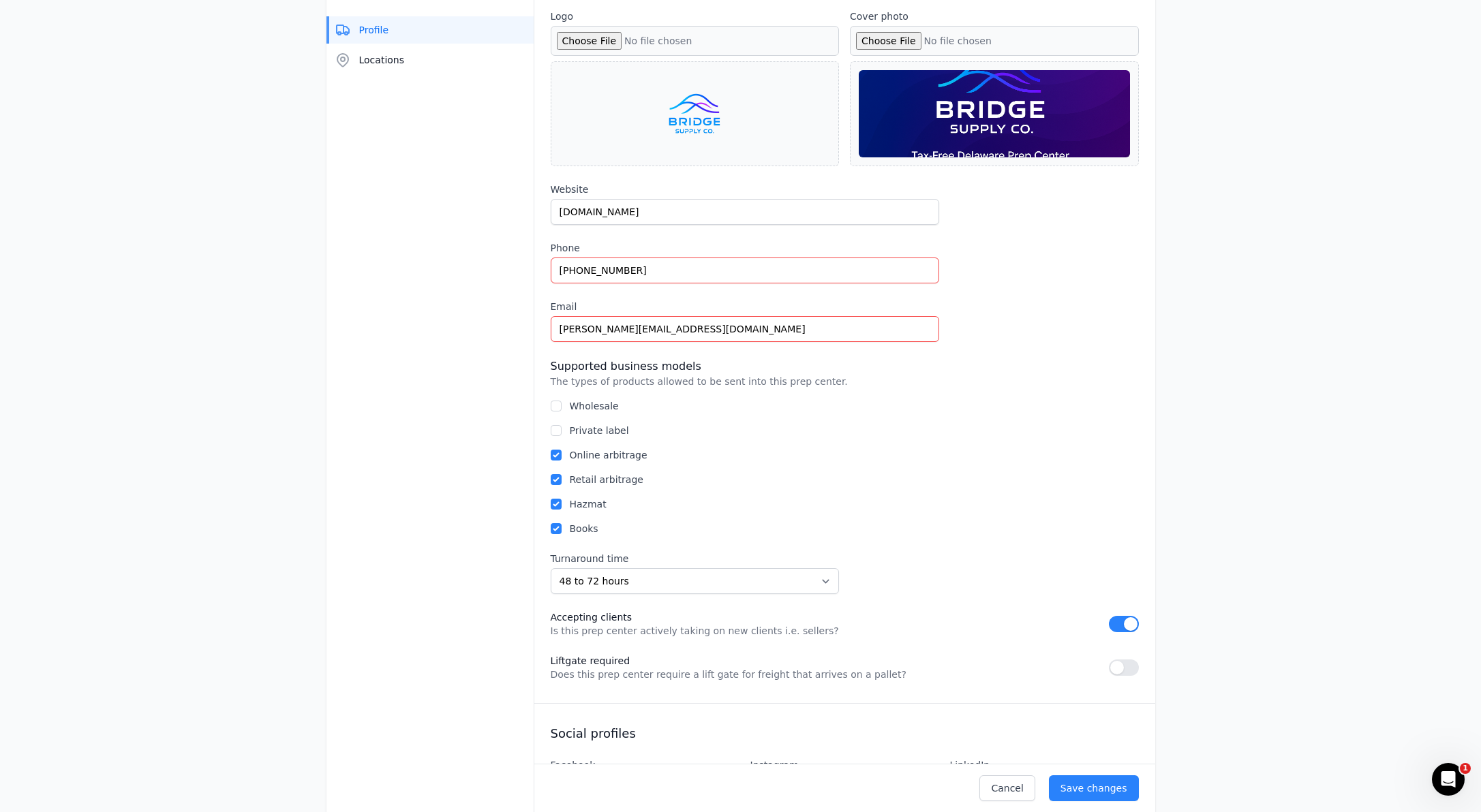
scroll to position [766, 0]
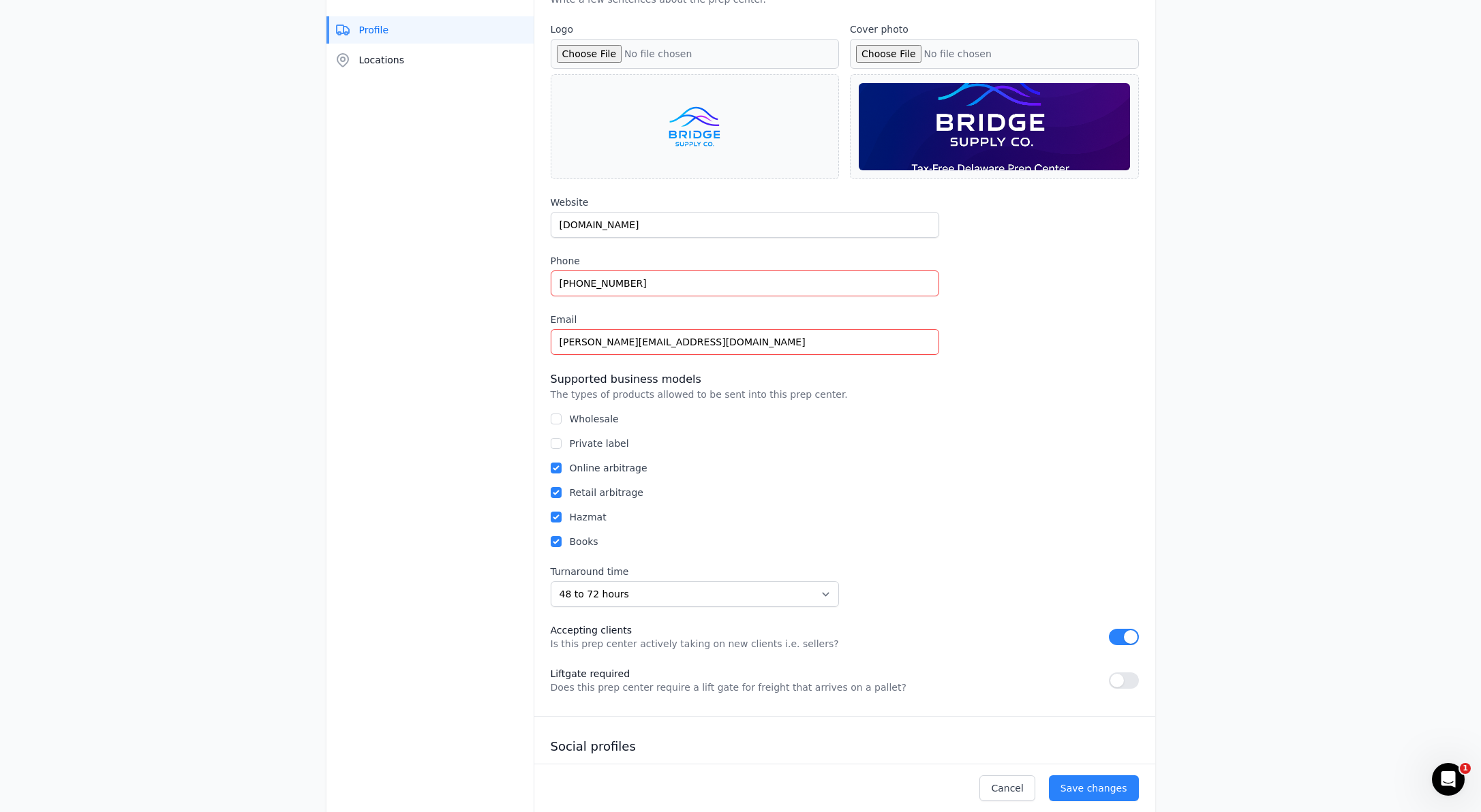
click at [889, 56] on input "Cover photo" at bounding box center [993, 54] width 289 height 30
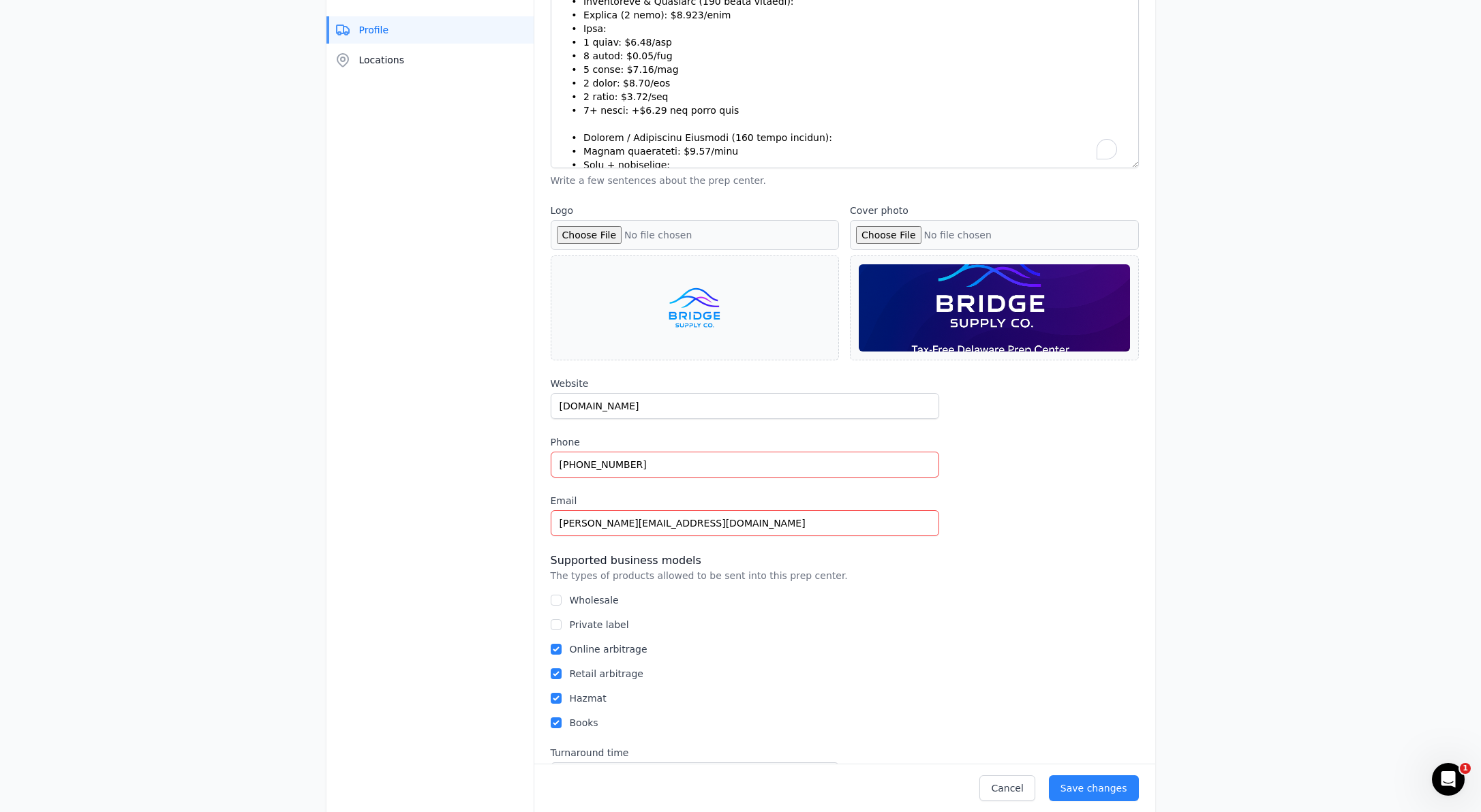
scroll to position [578, 0]
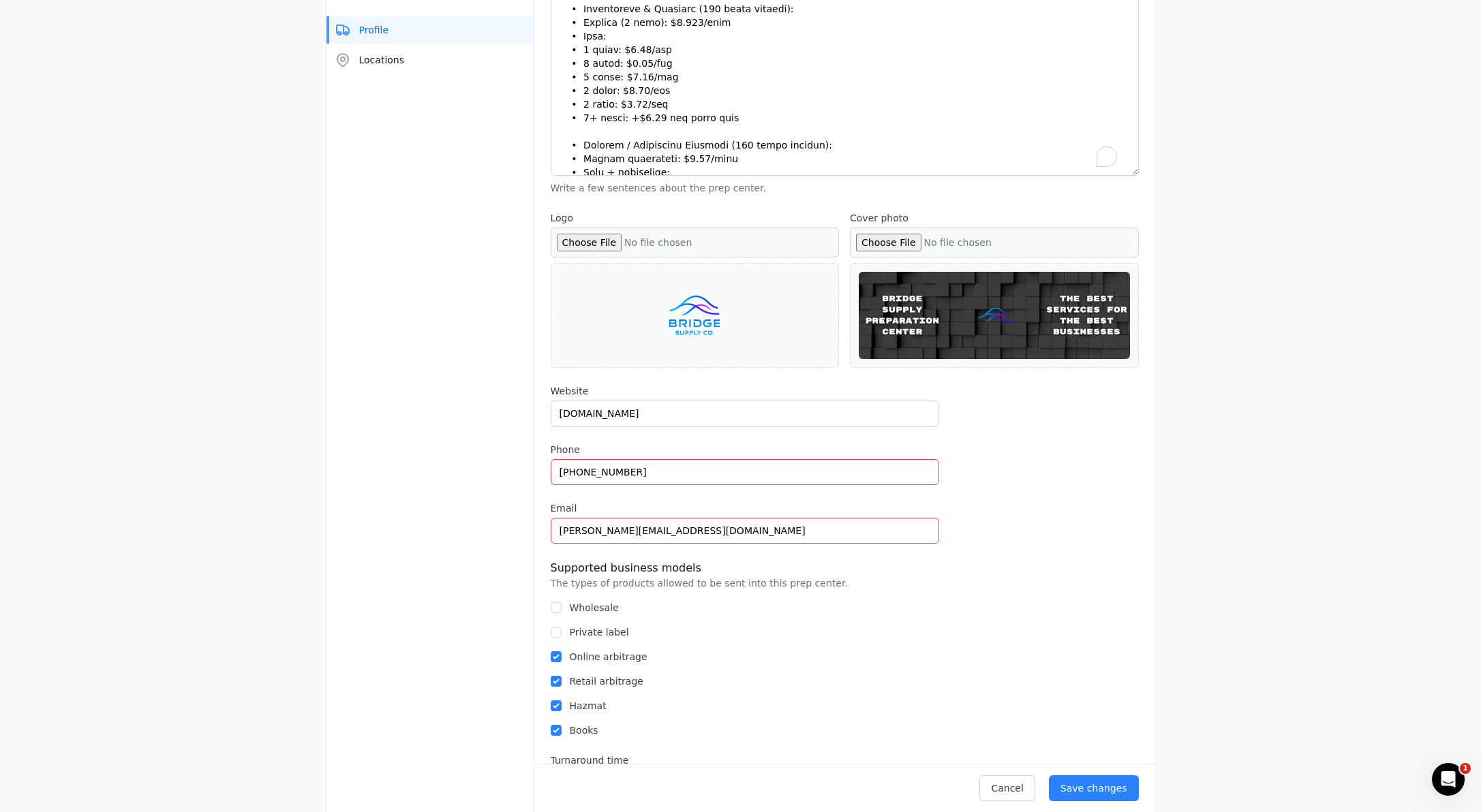
click at [899, 241] on input "Cover photo" at bounding box center [993, 243] width 289 height 30
type input "C:\fakepath\Bridge Supply Company-the best services for the best businesses (1)…"
click at [1095, 802] on div "Cancel Save changes" at bounding box center [845, 788] width 621 height 48
click at [1096, 789] on div "Save changes" at bounding box center [1093, 788] width 67 height 13
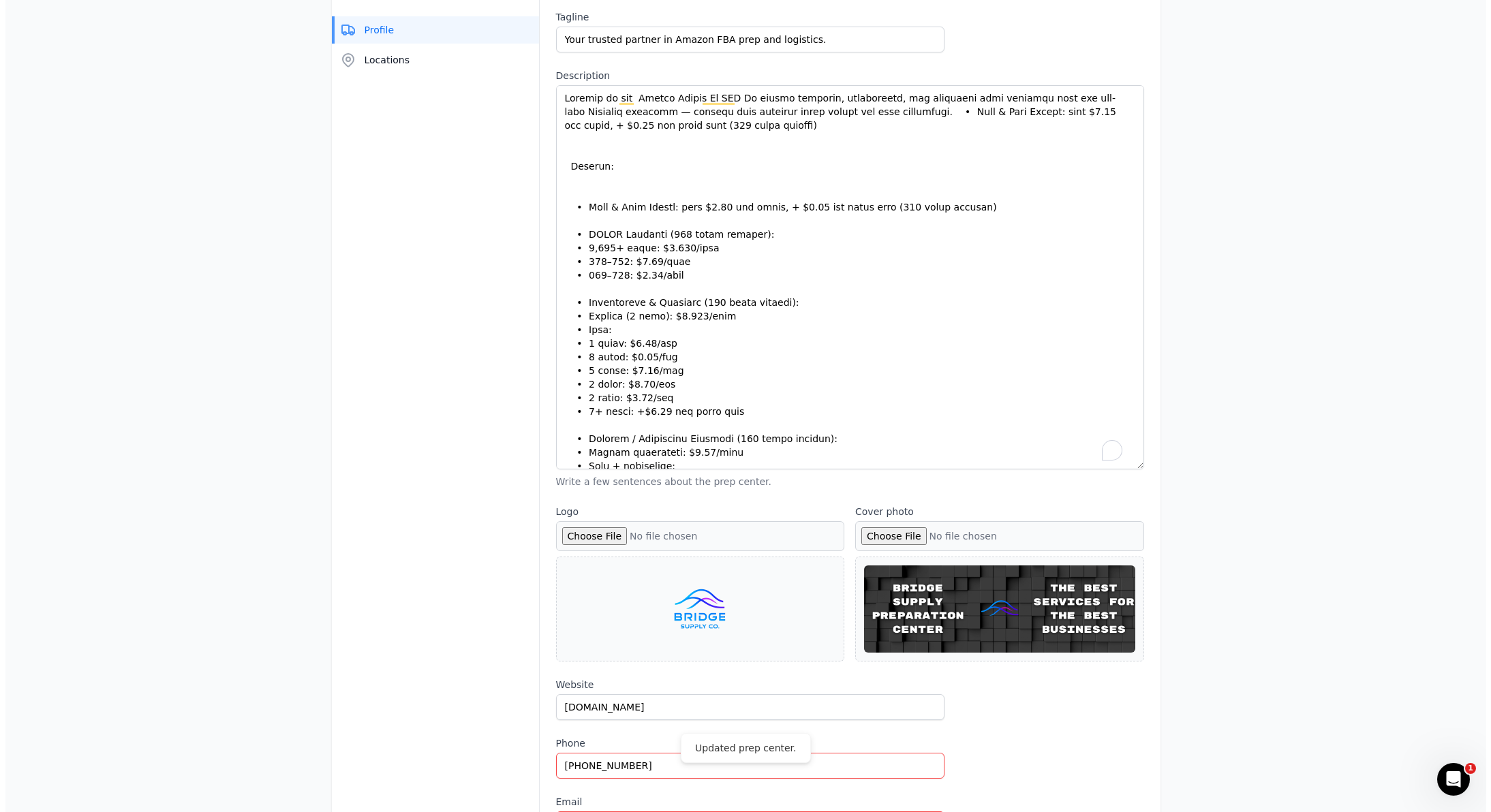
scroll to position [0, 0]
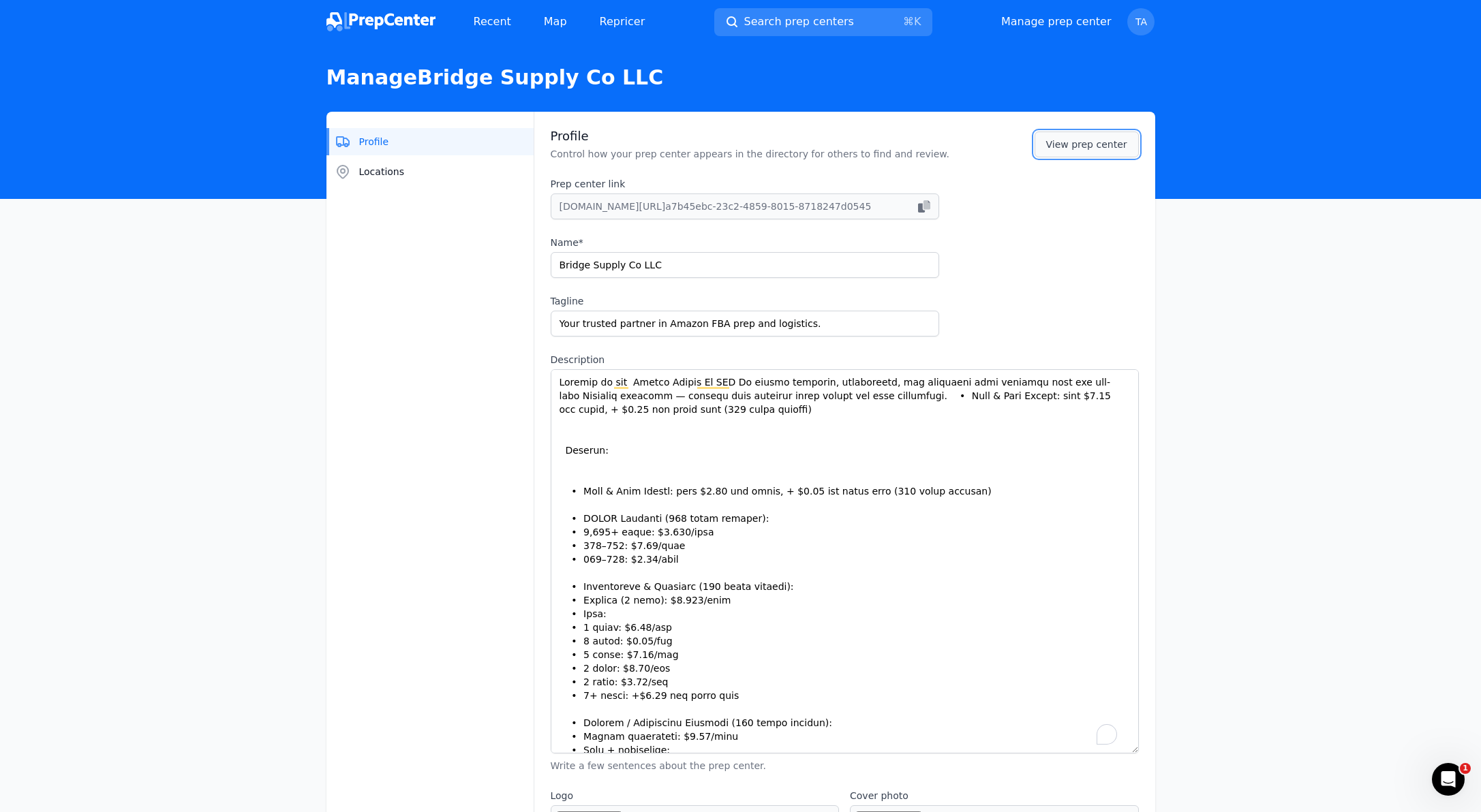
click at [1112, 152] on link "View prep center" at bounding box center [1086, 144] width 104 height 26
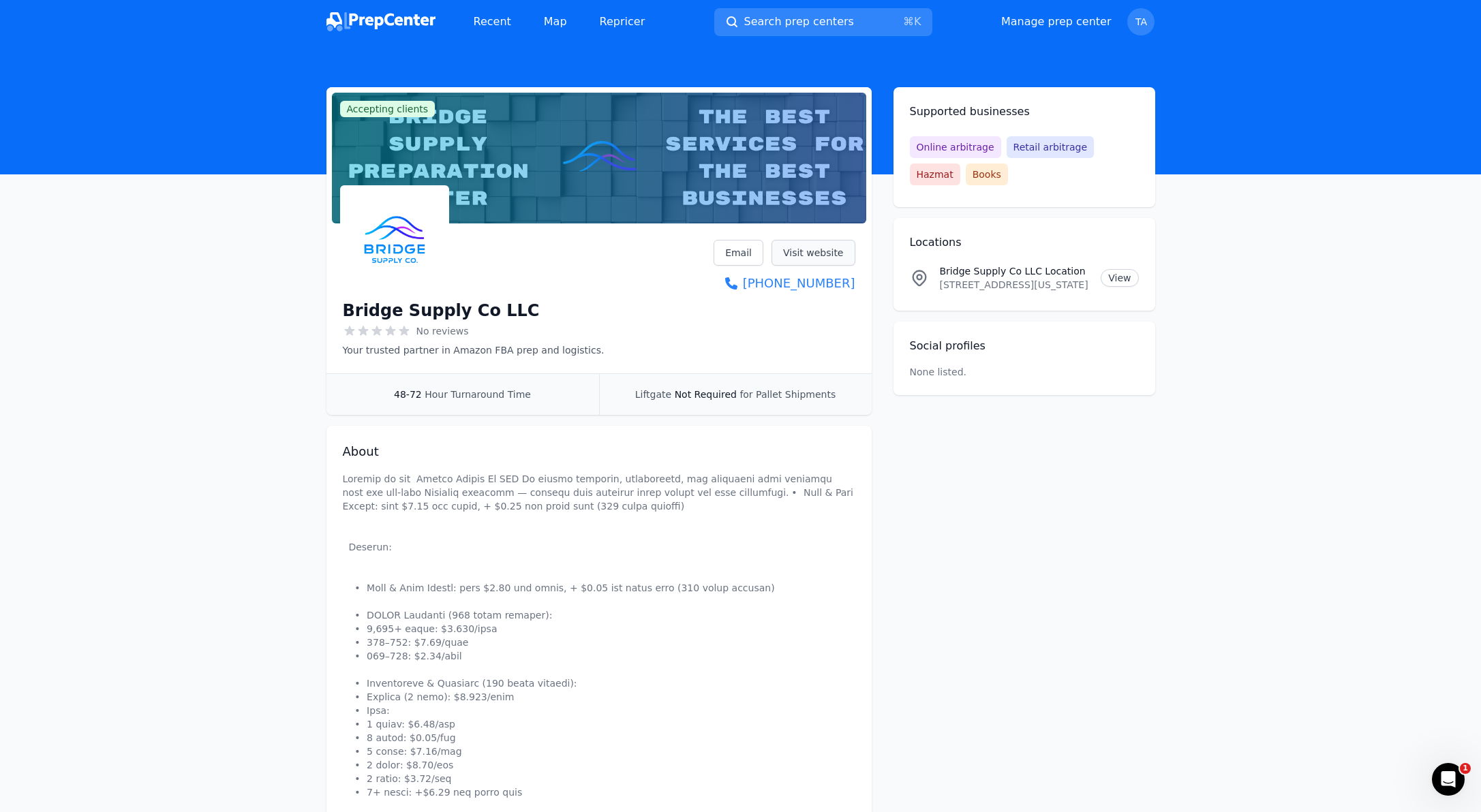
click at [802, 255] on link "Visit website" at bounding box center [813, 252] width 84 height 26
click at [549, 21] on link "Map" at bounding box center [555, 22] width 45 height 27
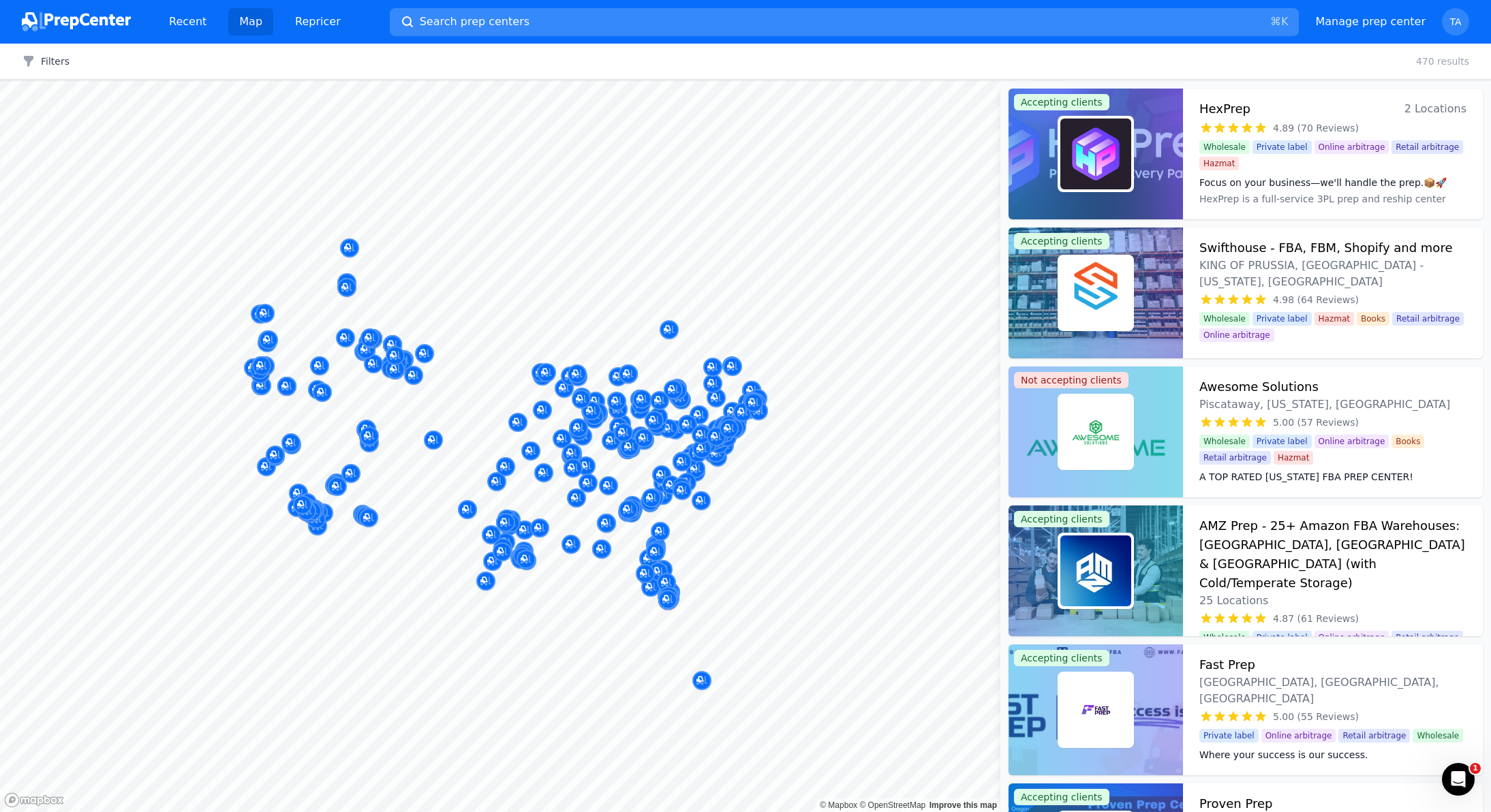
click at [615, 20] on button "Search prep centers ⌘ K" at bounding box center [844, 22] width 909 height 28
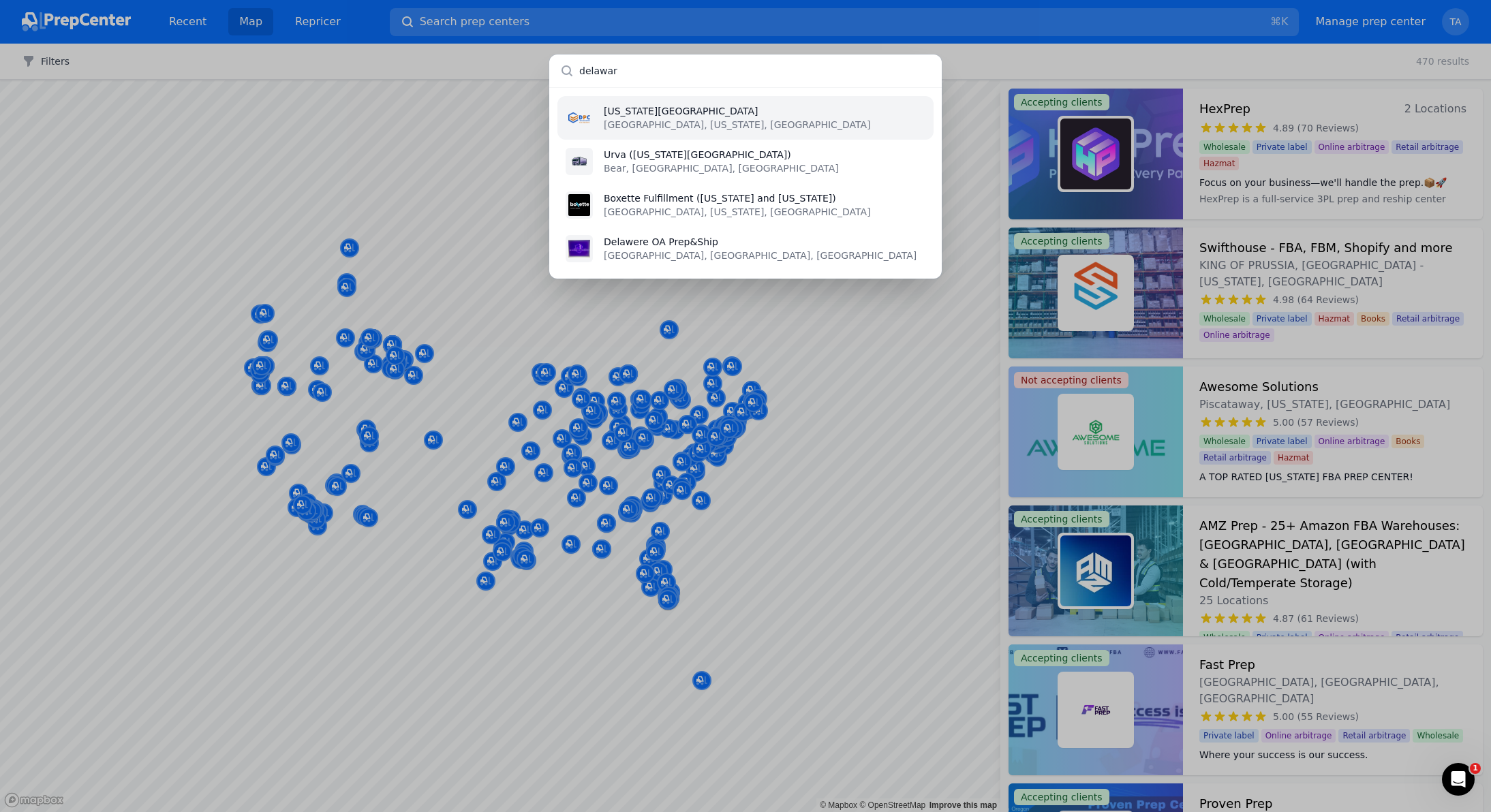
type input "delaware"
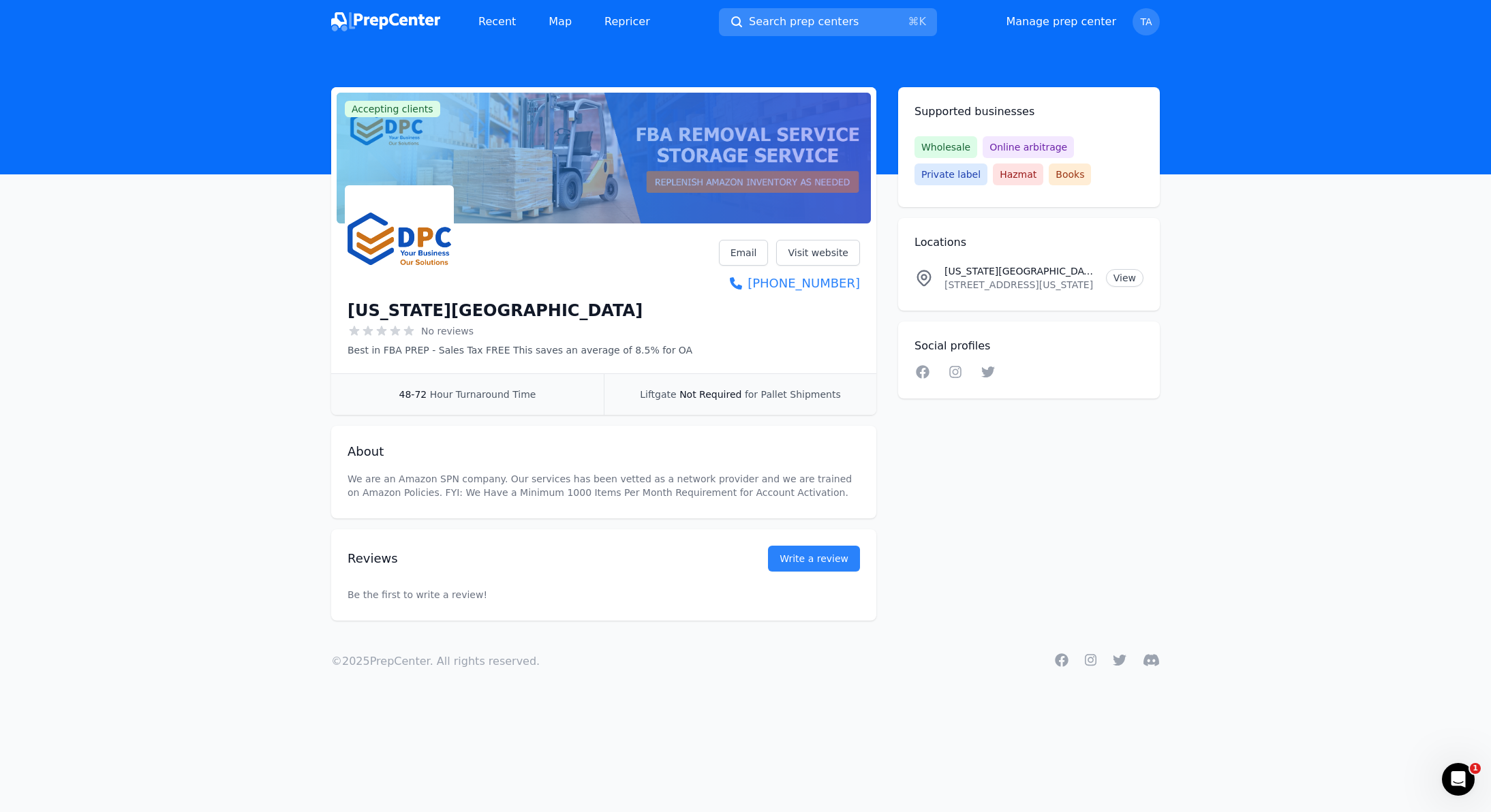
click at [857, 16] on button "Search prep centers ⌘ K" at bounding box center [828, 22] width 218 height 28
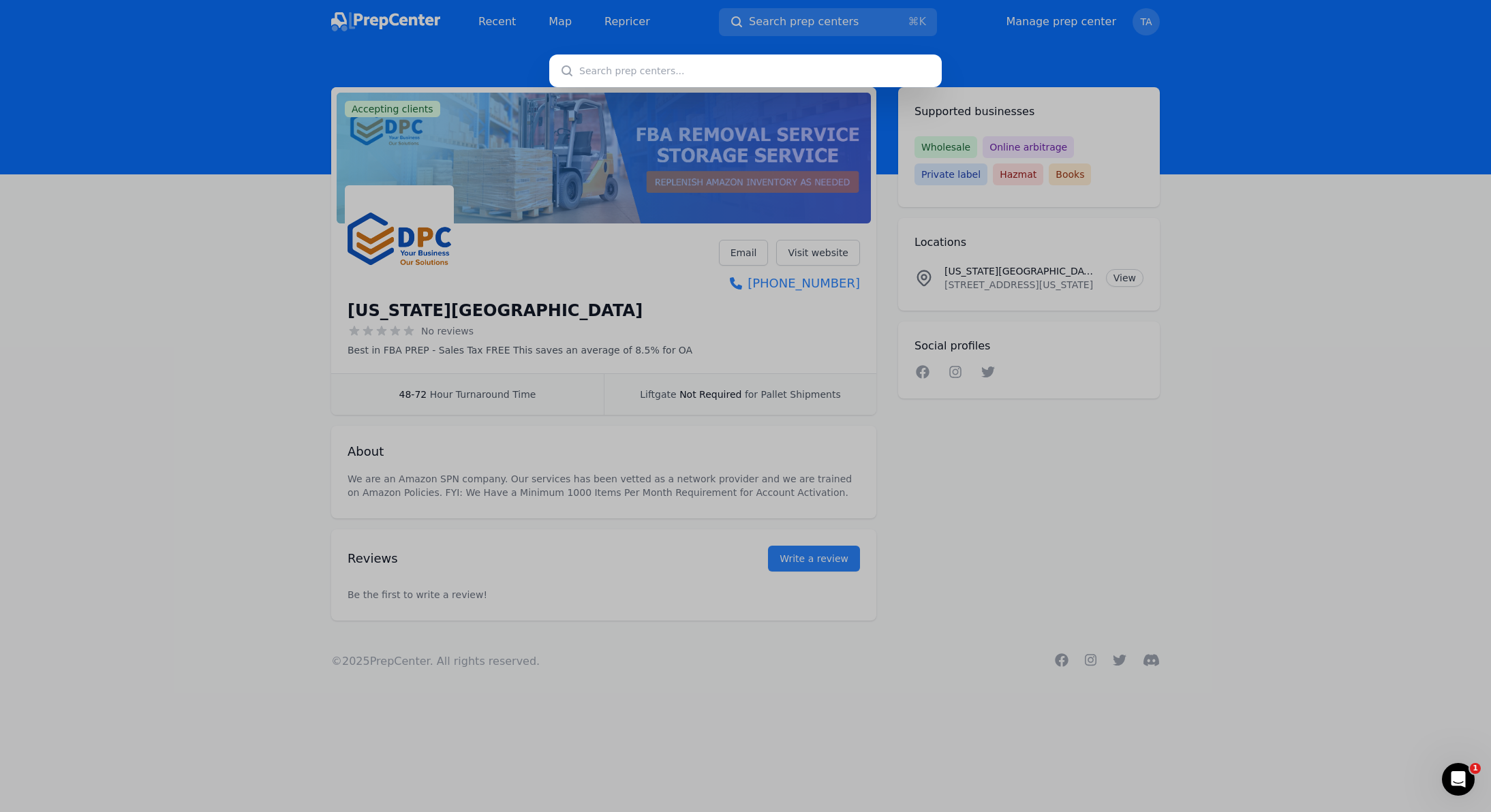
click at [567, 13] on div at bounding box center [746, 406] width 1491 height 812
click at [557, 23] on div at bounding box center [746, 406] width 1491 height 812
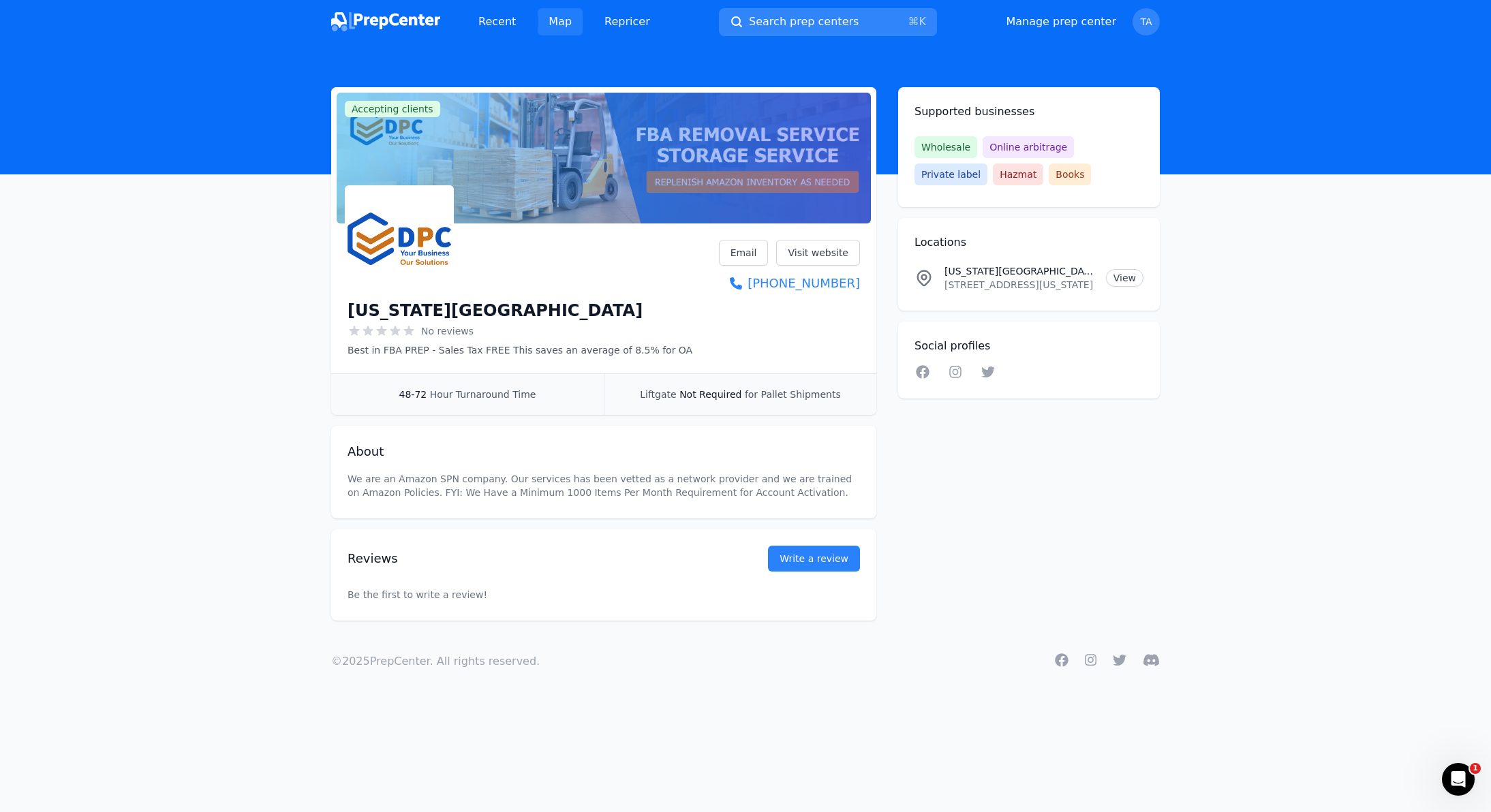
click at [557, 25] on link "Map" at bounding box center [560, 22] width 45 height 27
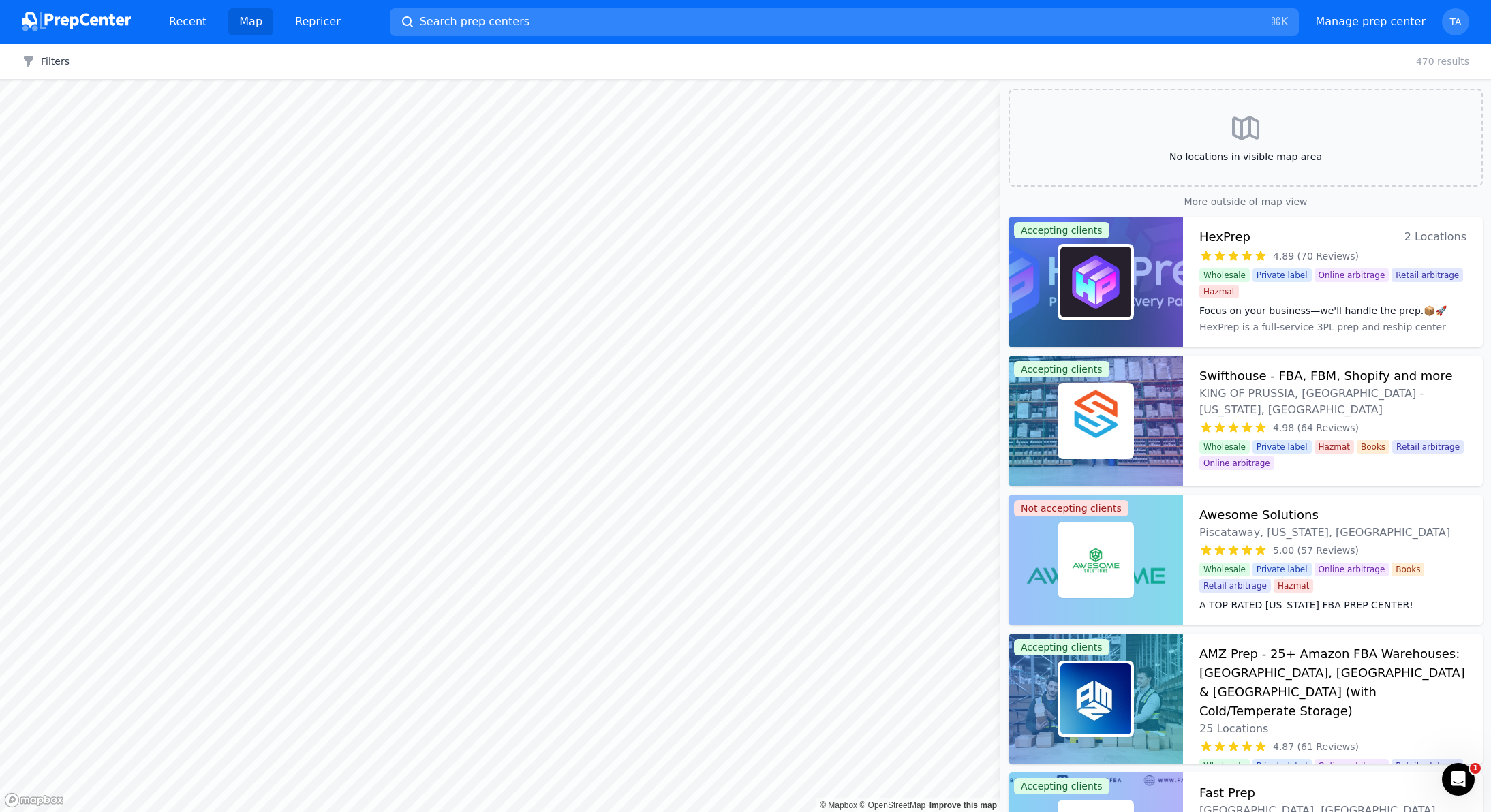
click at [156, 413] on body "Recent Map Repricer Search prep centers ⌘ K Open main menu Manage prep center O…" at bounding box center [746, 406] width 1491 height 812
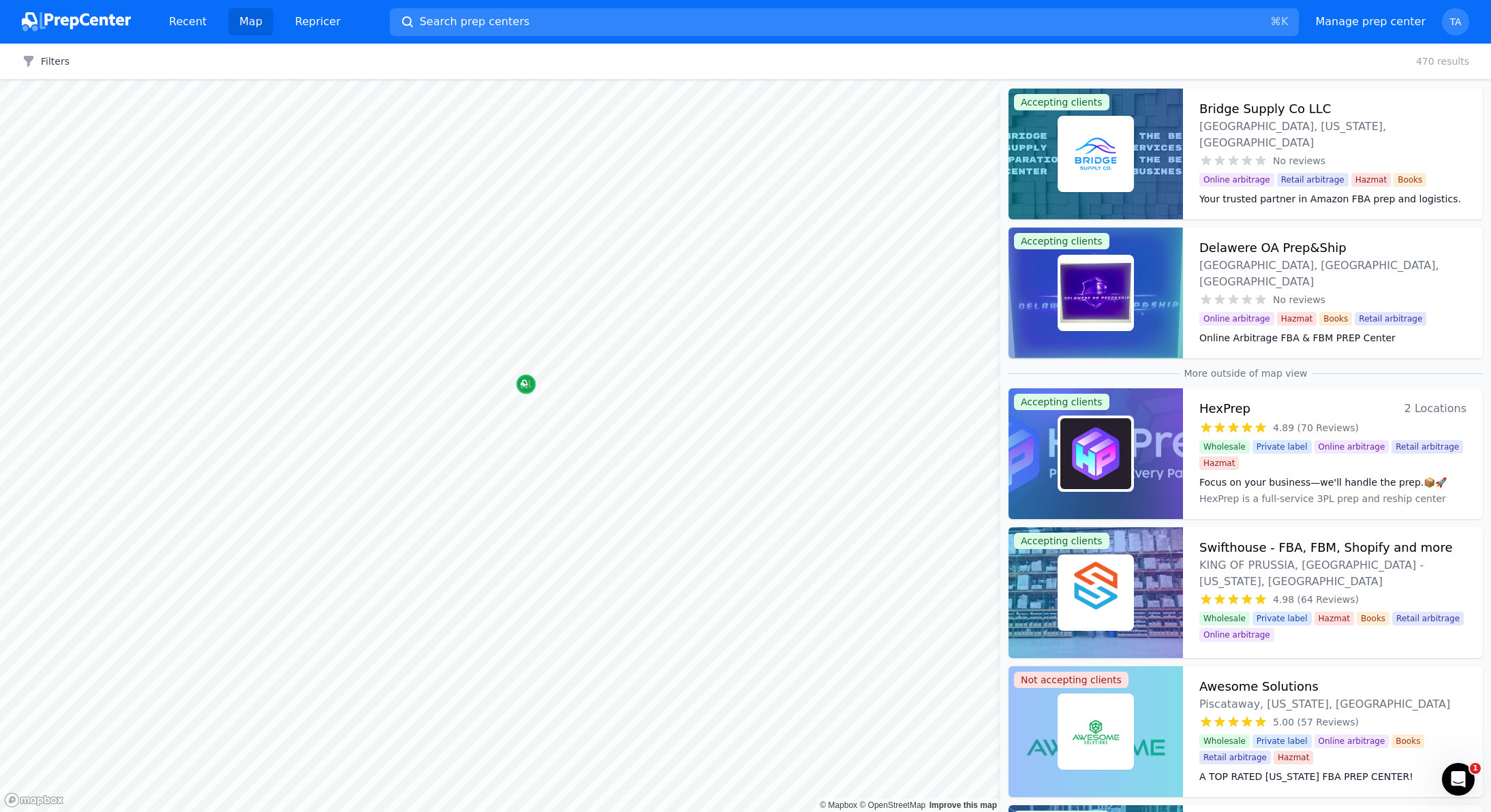
click at [522, 378] on icon "Map marker" at bounding box center [526, 384] width 11 height 13
click at [528, 386] on icon "Map marker" at bounding box center [526, 384] width 11 height 13
click at [506, 325] on p "[GEOGRAPHIC_DATA], [GEOGRAPHIC_DATA], [GEOGRAPHIC_DATA]" at bounding box center [551, 319] width 180 height 41
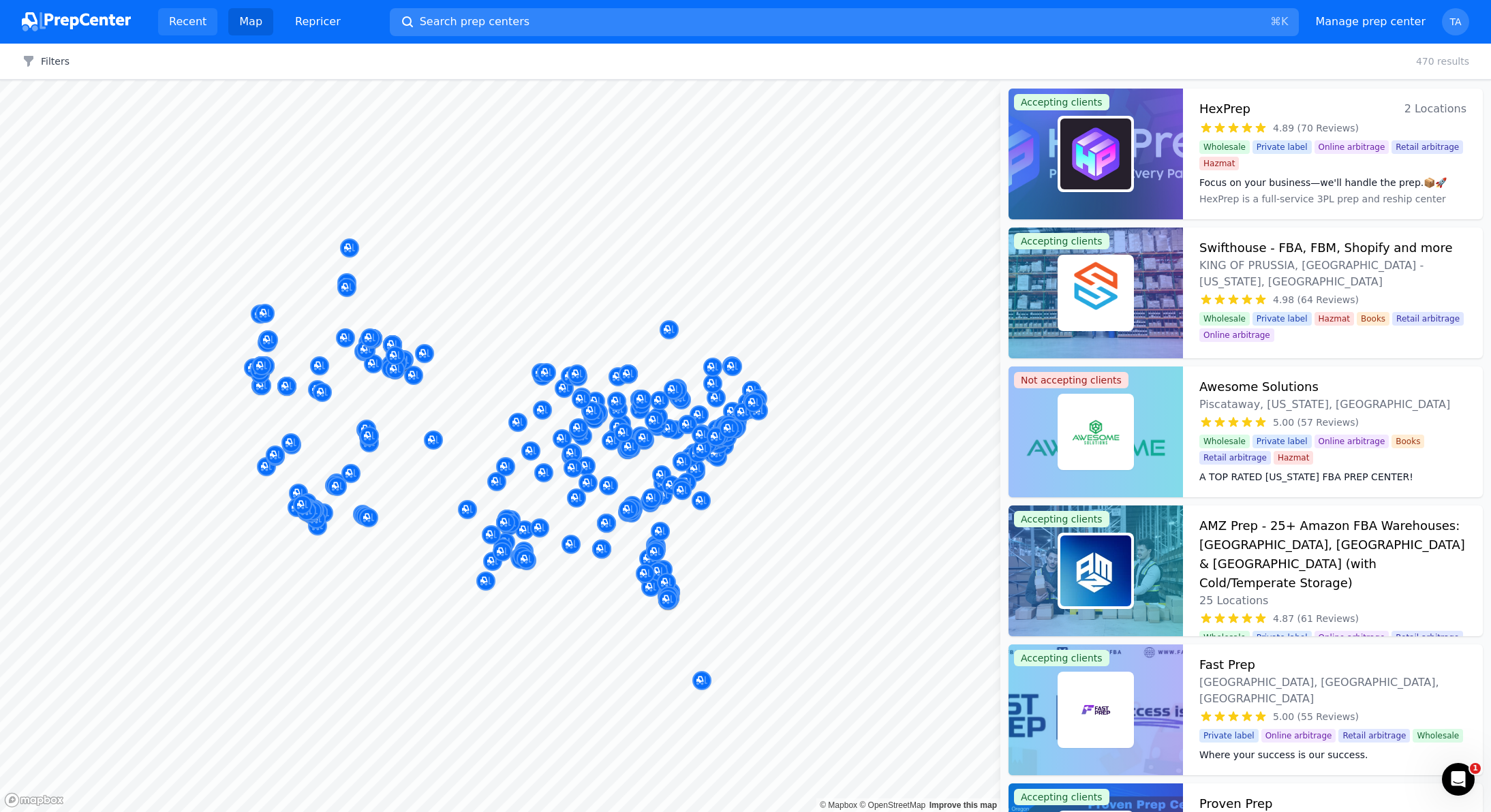
click at [186, 32] on link "Recent" at bounding box center [187, 22] width 59 height 27
